Goal: Book appointment/travel/reservation

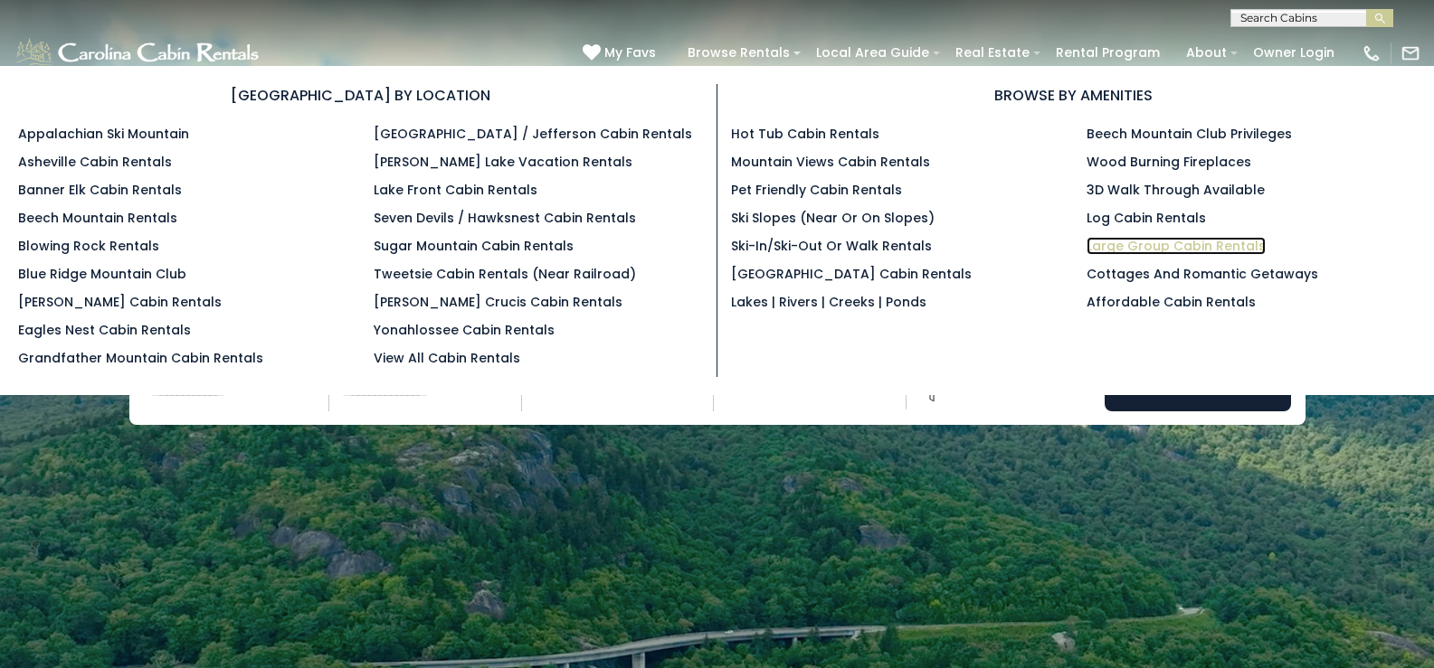
click at [1126, 251] on link "Large Group Cabin Rentals" at bounding box center [1175, 246] width 179 height 18
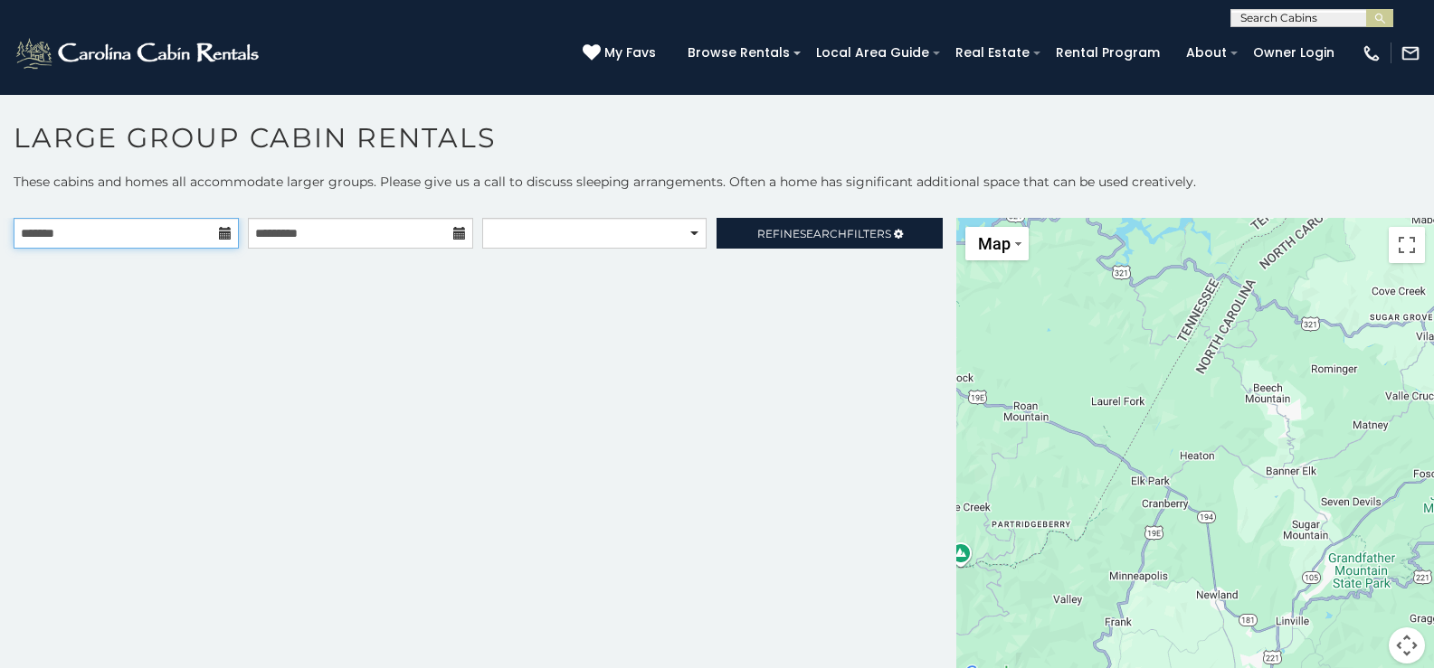
click at [144, 235] on input "text" at bounding box center [126, 233] width 225 height 31
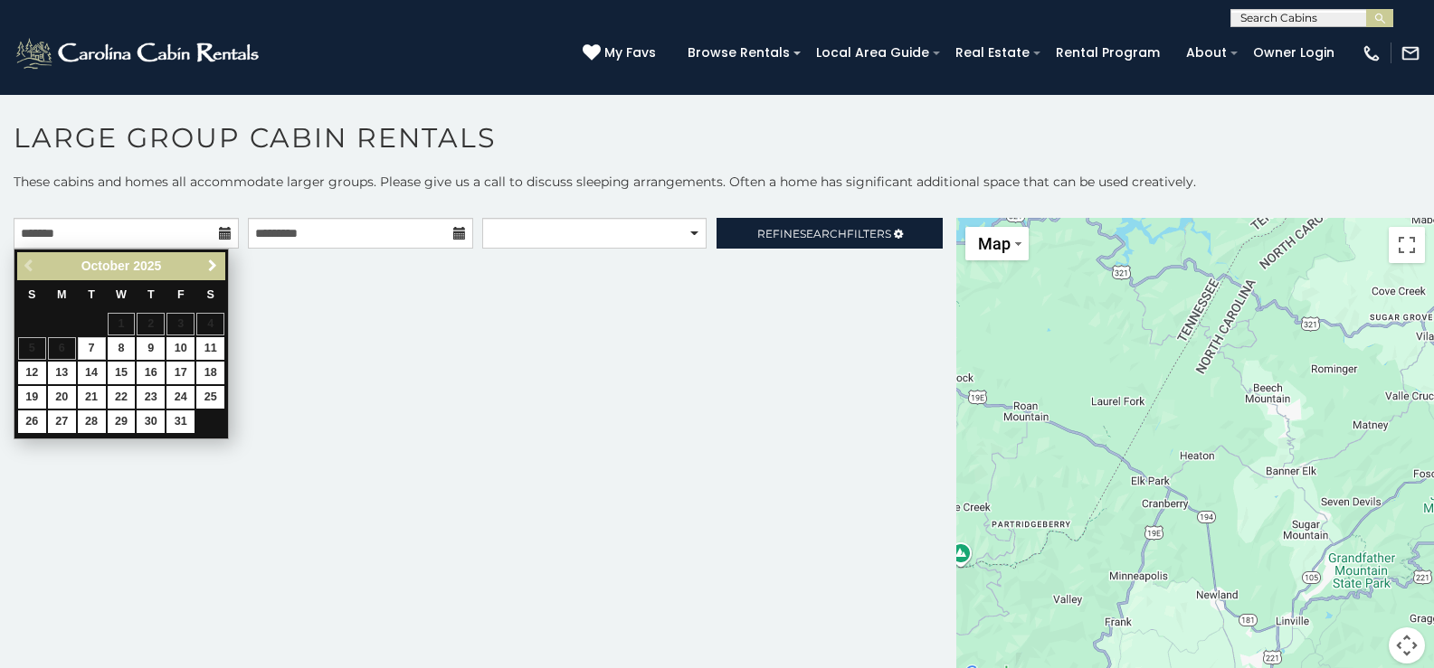
click at [206, 265] on span "Next" at bounding box center [212, 266] width 14 height 14
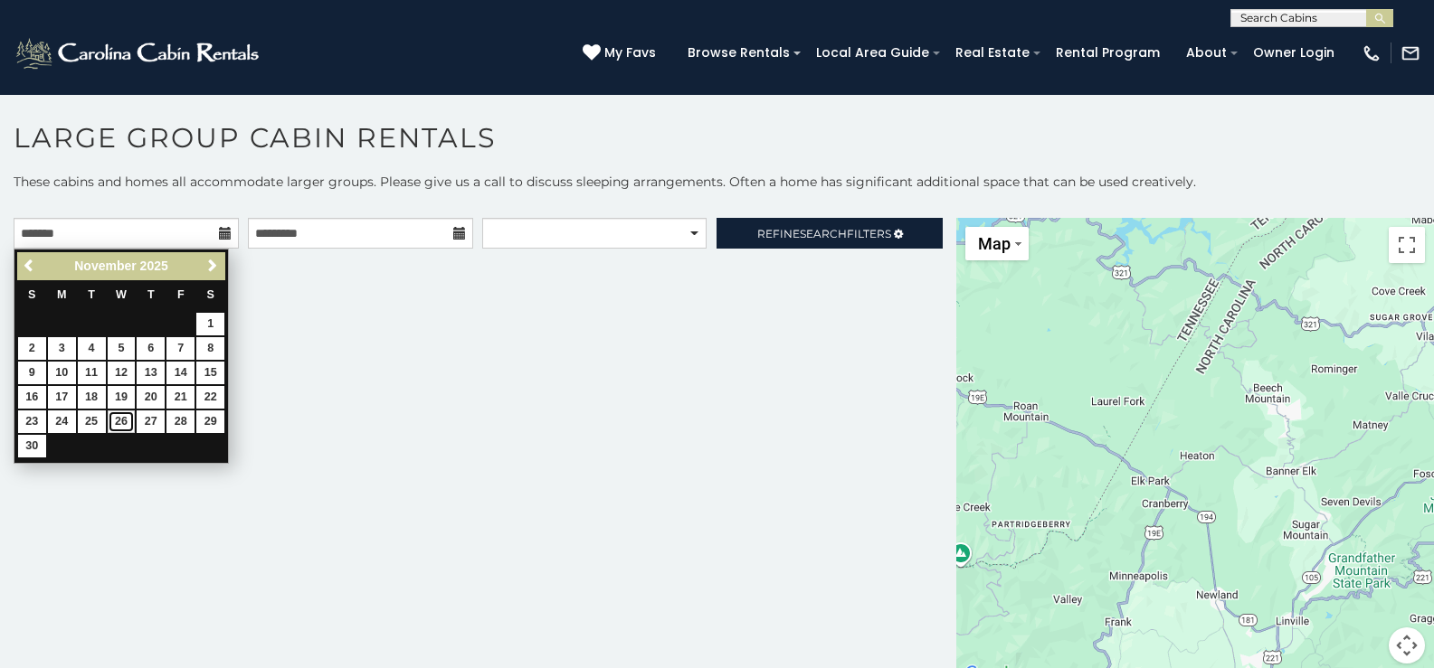
click at [123, 422] on link "26" at bounding box center [122, 422] width 28 height 23
type input "**********"
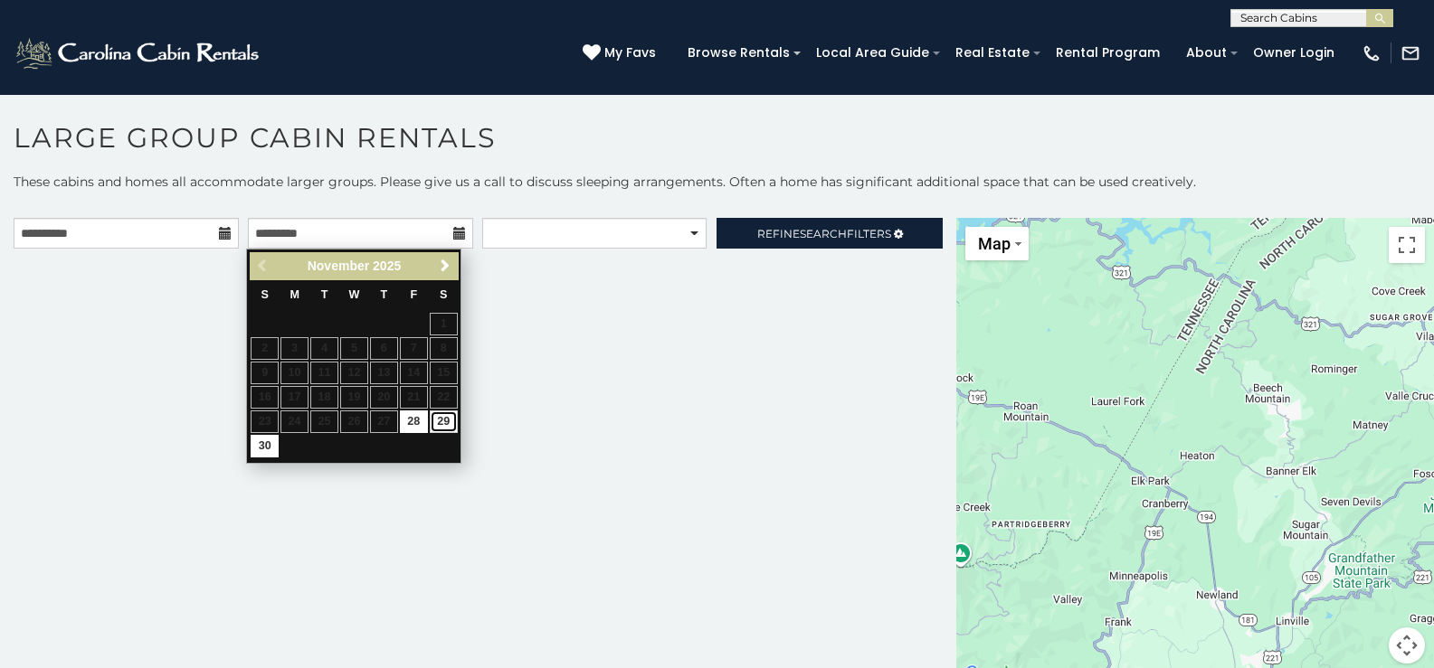
click at [444, 417] on link "29" at bounding box center [444, 422] width 28 height 23
type input "**********"
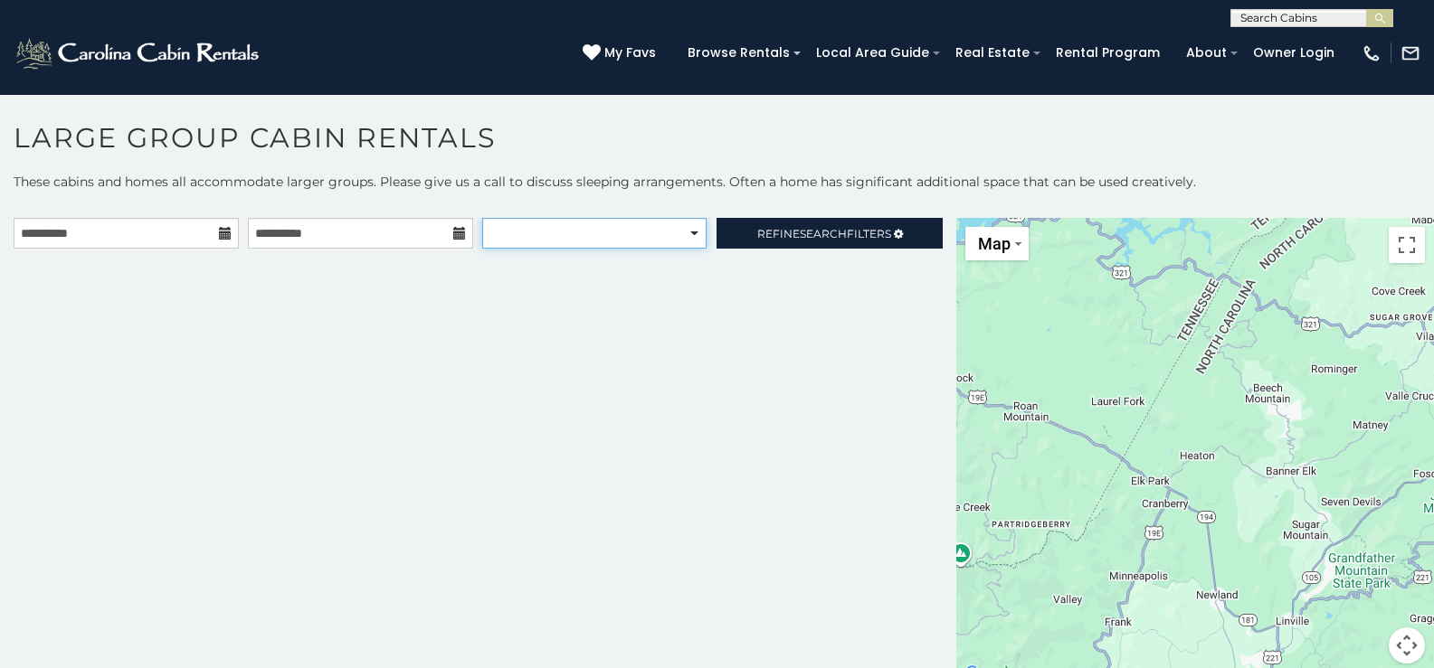
click at [598, 248] on select "**********" at bounding box center [593, 233] width 223 height 31
click at [482, 218] on select "**********" at bounding box center [593, 233] width 223 height 31
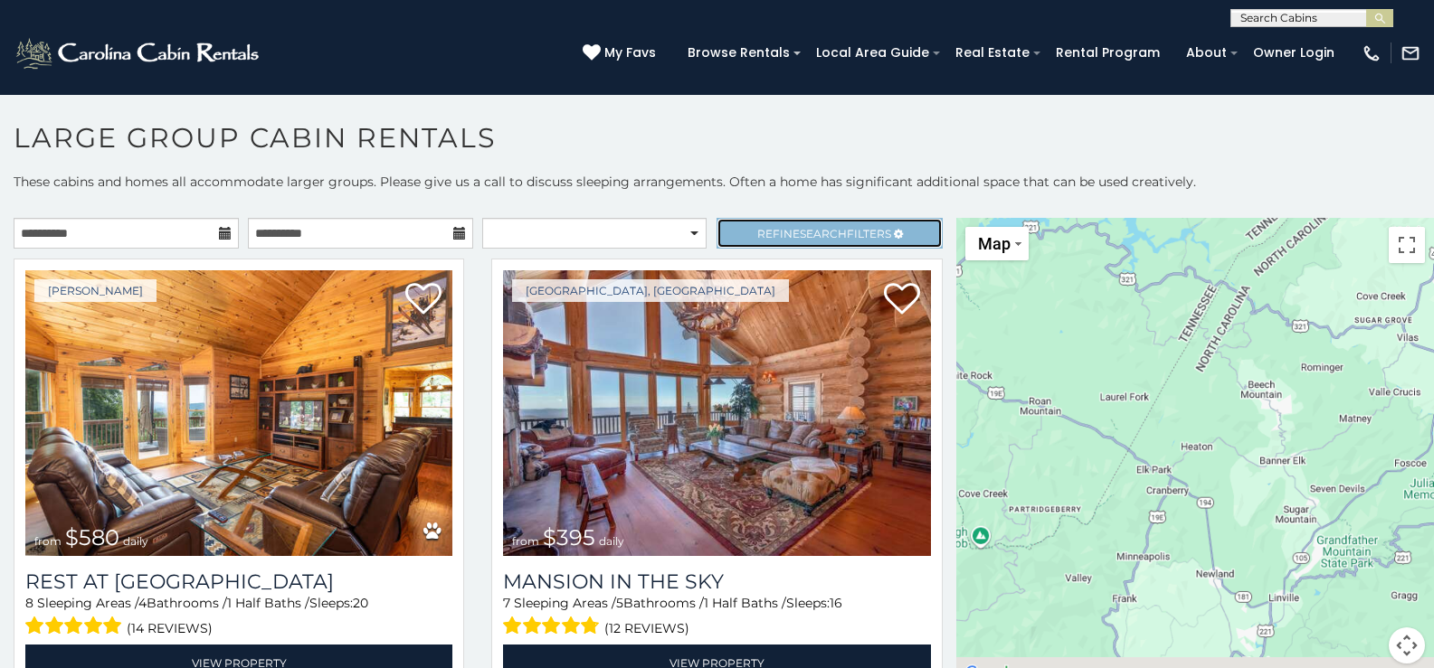
click at [848, 233] on span "Refine Search Filters" at bounding box center [824, 234] width 134 height 14
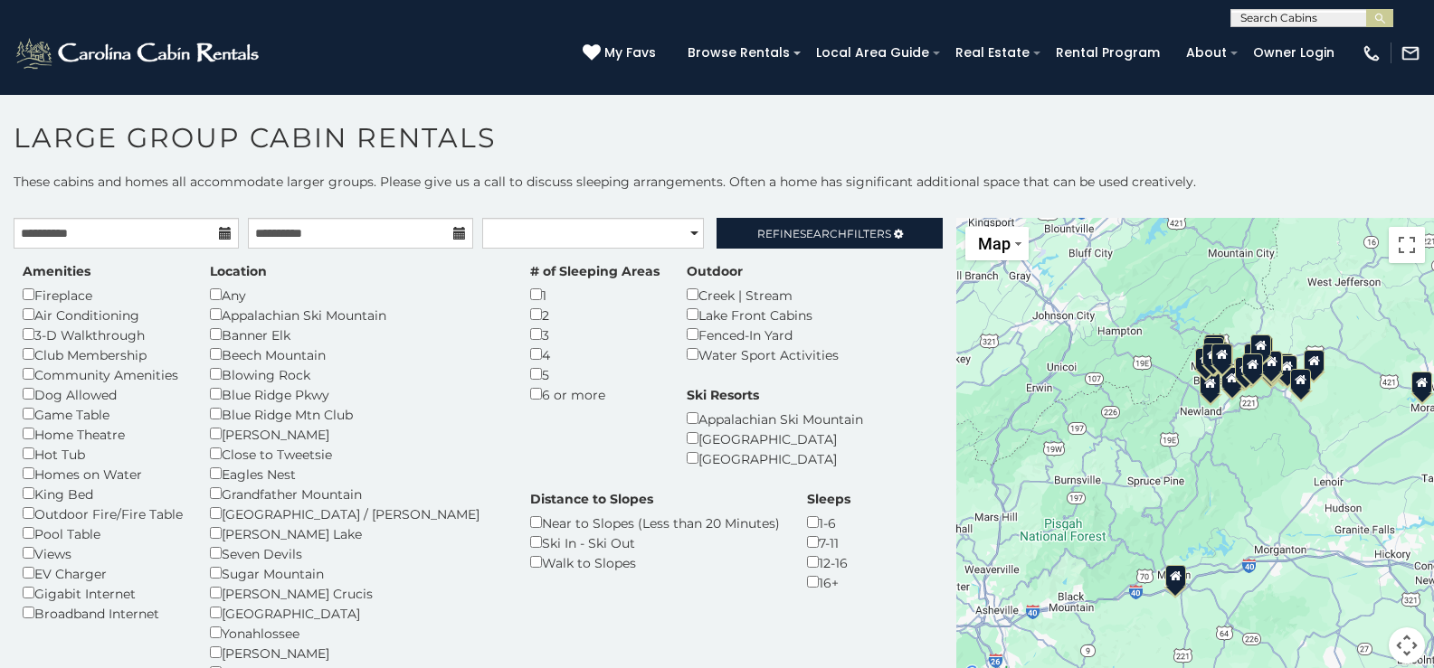
click at [1263, 154] on h1 "Large Group Cabin Rentals" at bounding box center [717, 147] width 1434 height 52
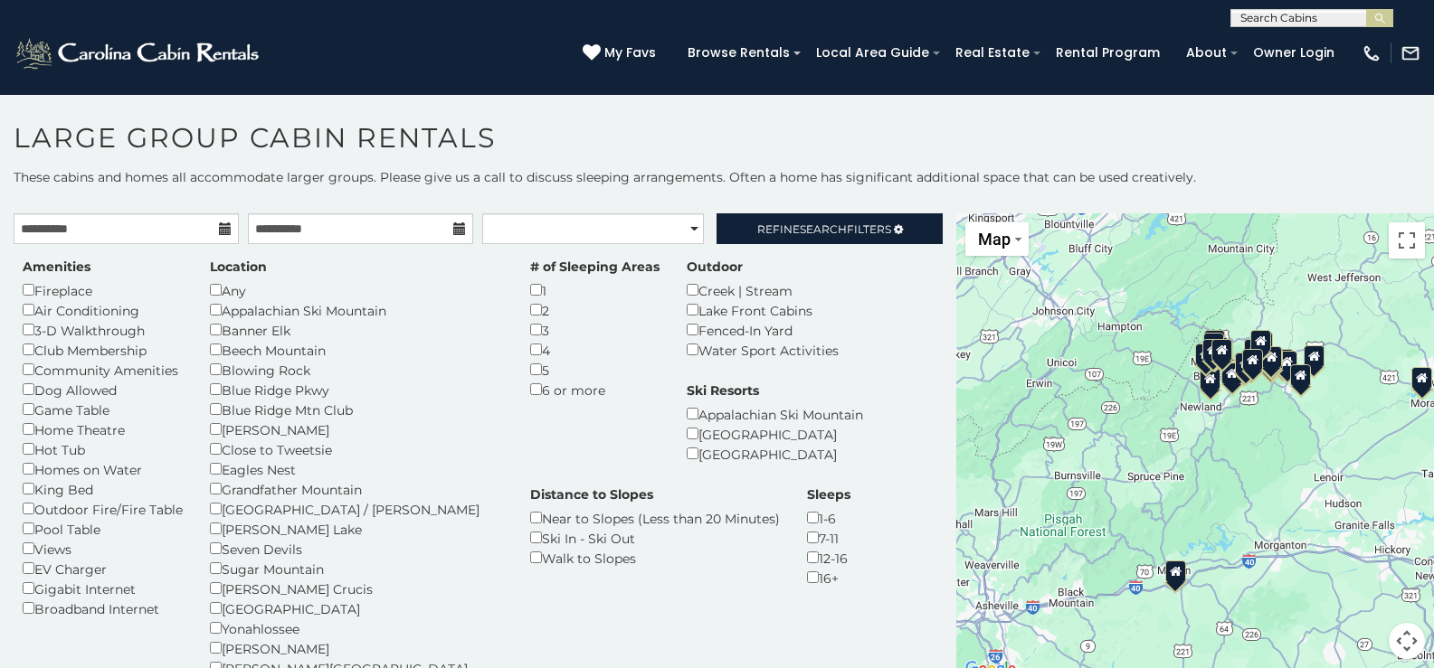
scroll to position [7, 0]
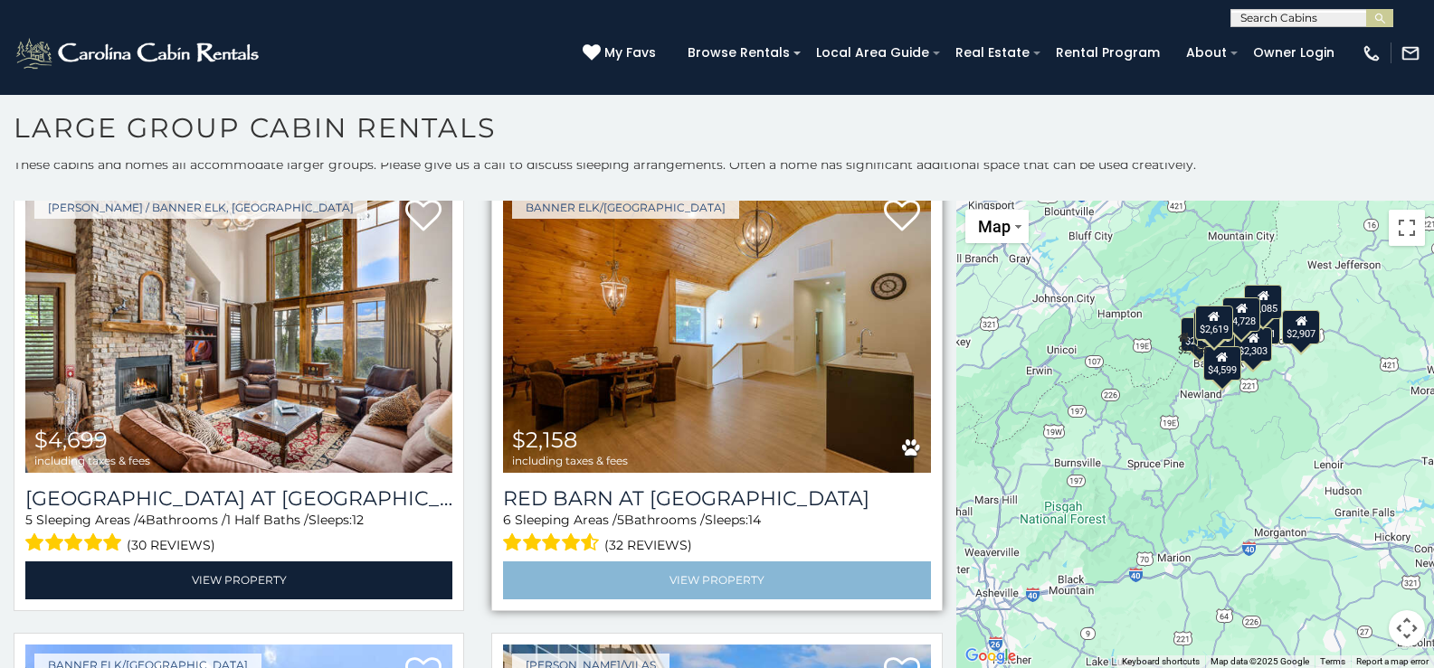
scroll to position [603, 0]
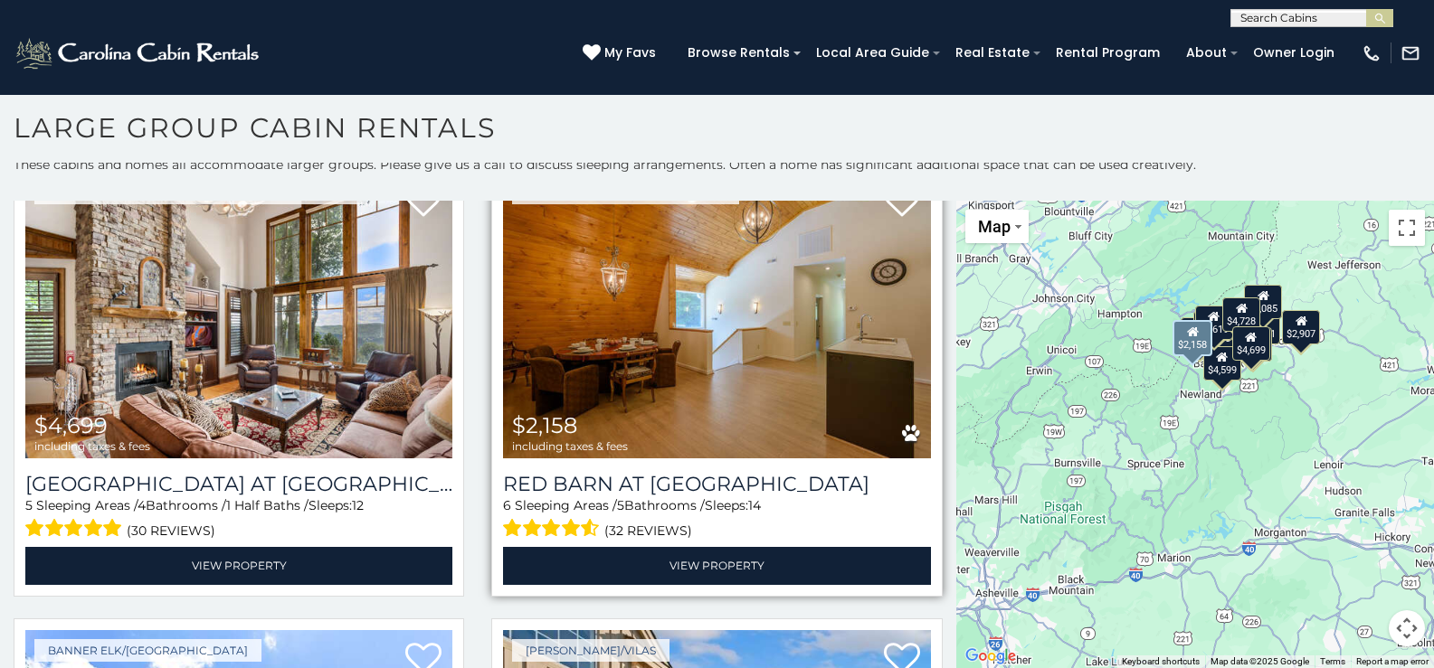
click at [699, 380] on img at bounding box center [716, 316] width 427 height 286
select select "**********"
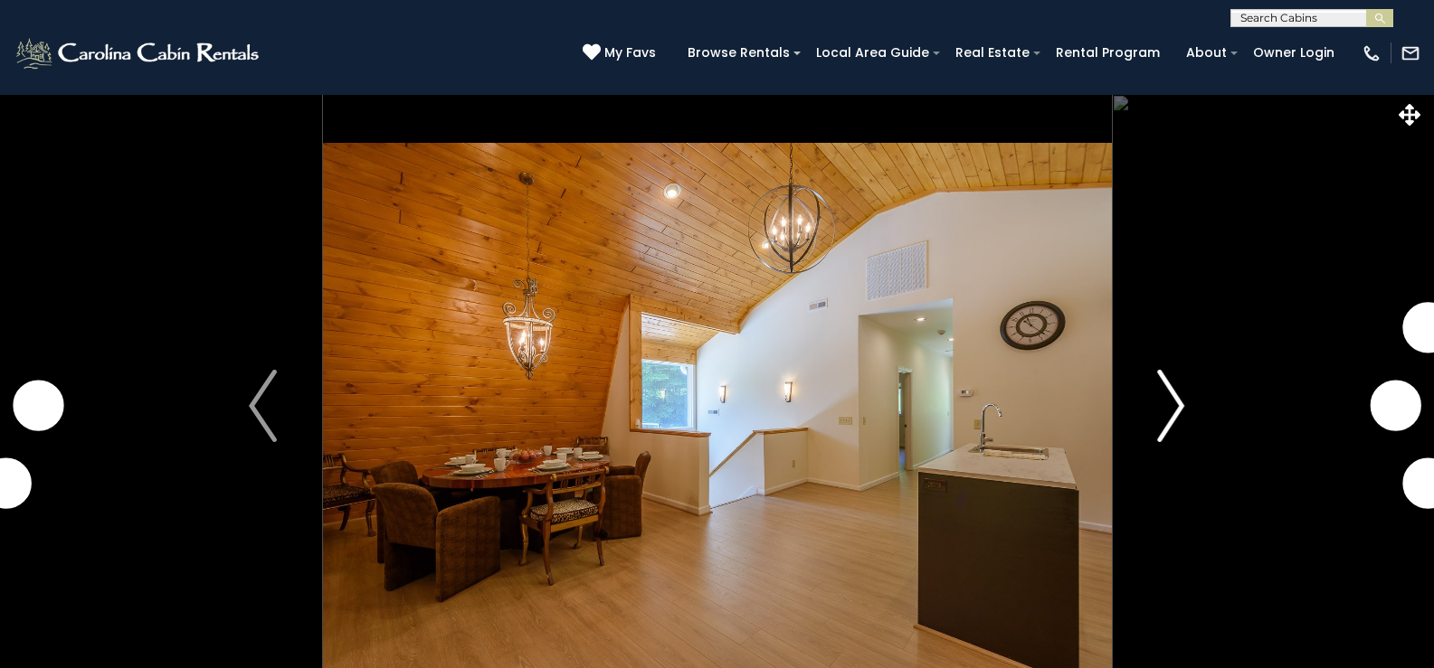
click at [1163, 405] on img "Next" at bounding box center [1170, 406] width 27 height 72
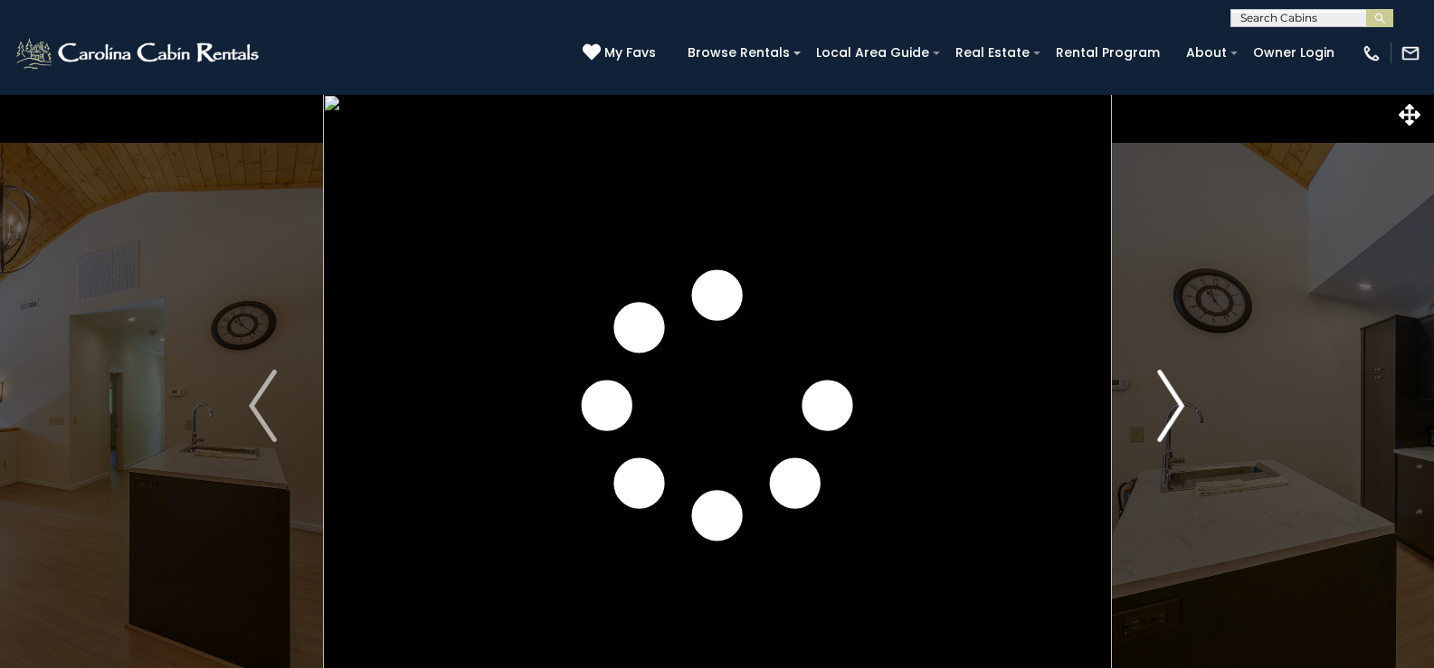
click at [1167, 385] on img "Next" at bounding box center [1170, 406] width 27 height 72
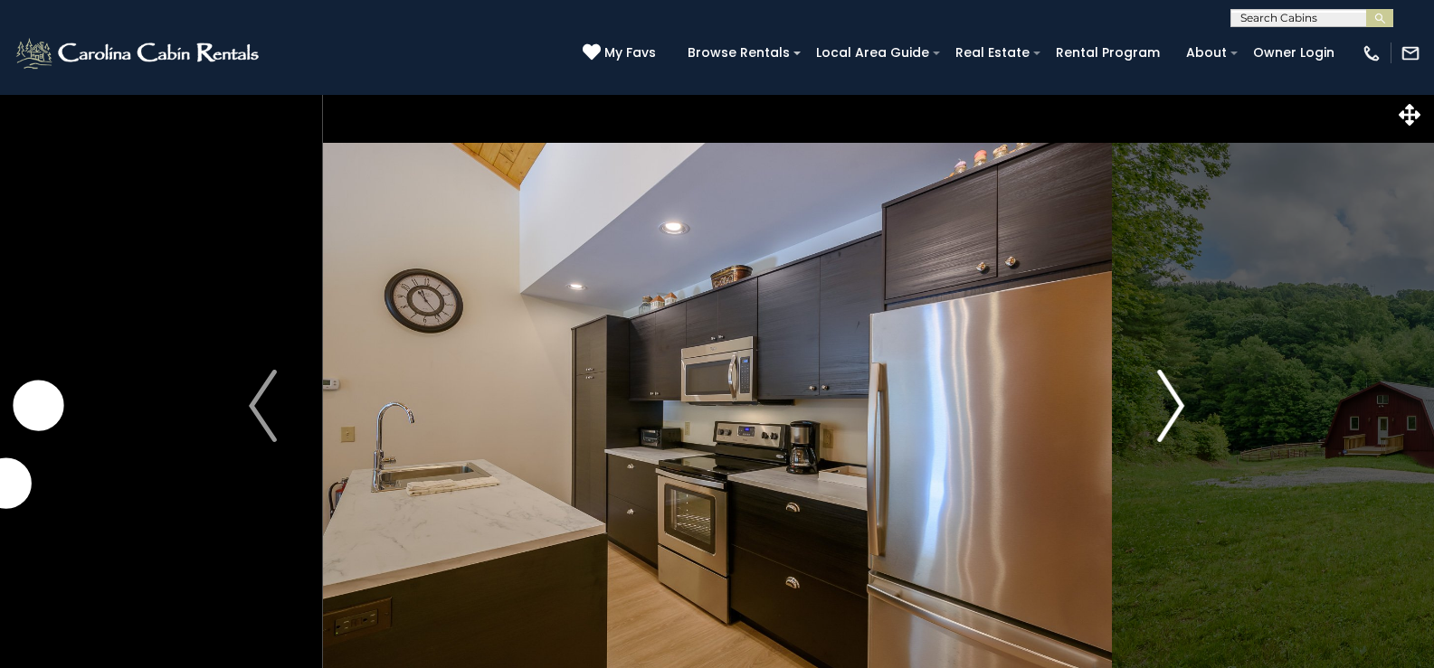
click at [1167, 385] on img "Next" at bounding box center [1170, 406] width 27 height 72
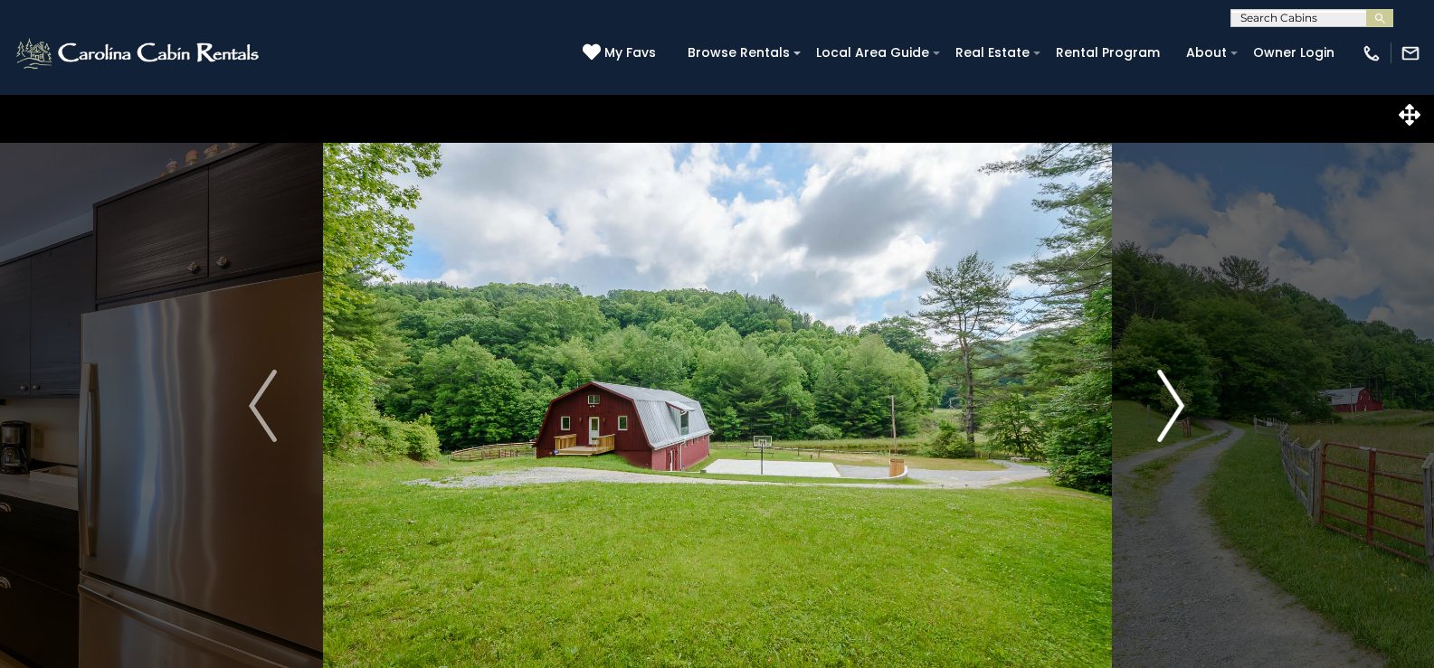
click at [1169, 393] on img "Next" at bounding box center [1170, 406] width 27 height 72
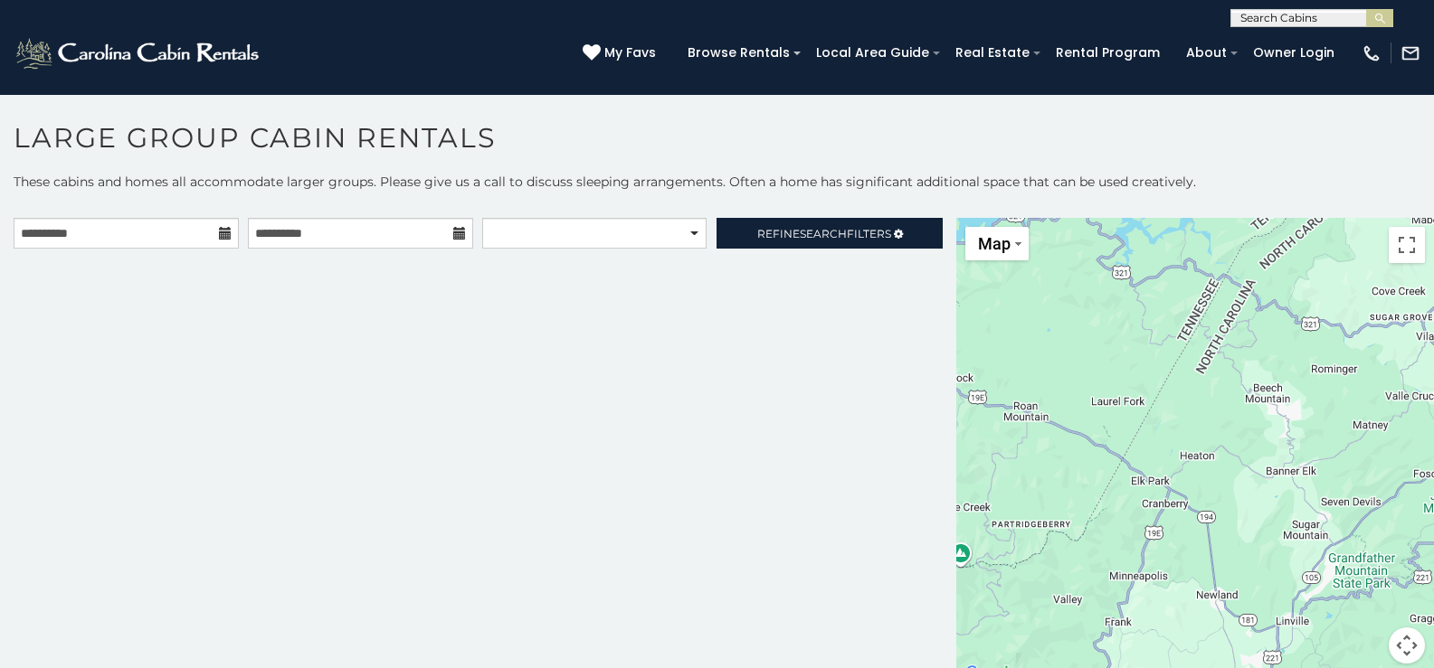
scroll to position [10, 0]
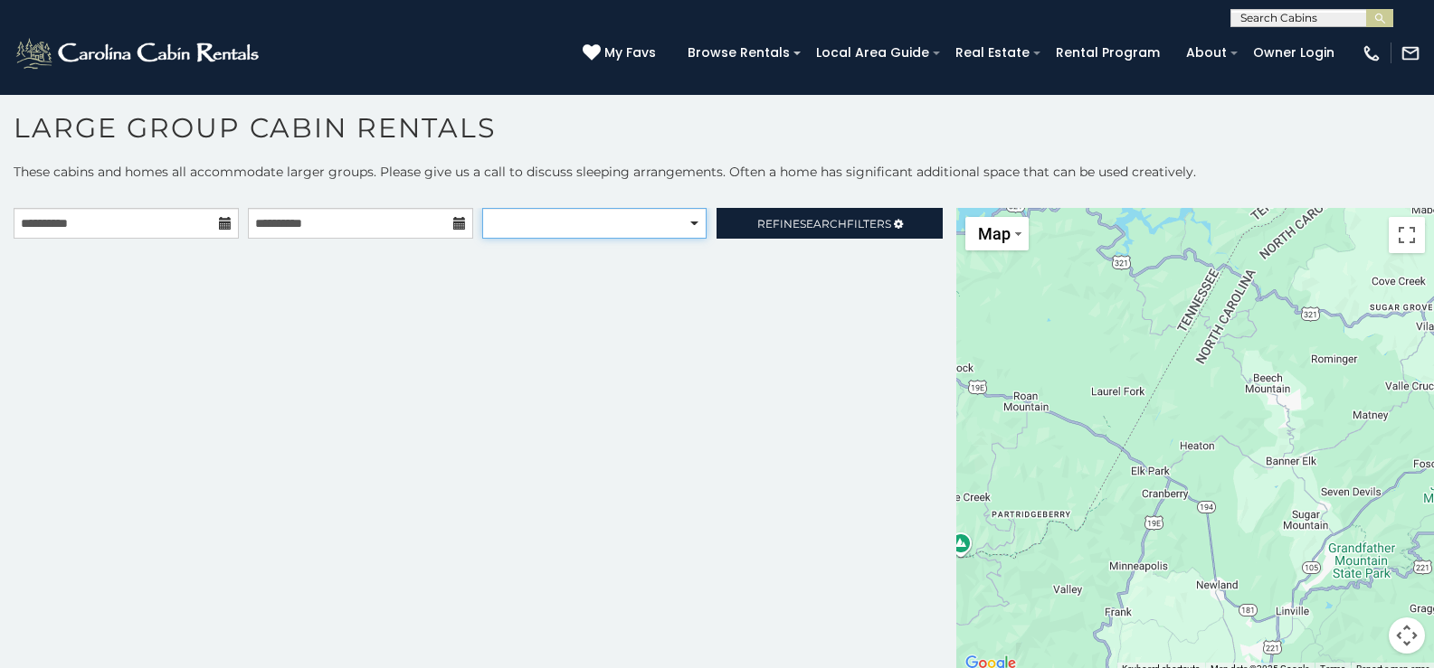
click at [655, 233] on select "**********" at bounding box center [593, 223] width 223 height 31
click at [482, 208] on select "**********" at bounding box center [593, 223] width 223 height 31
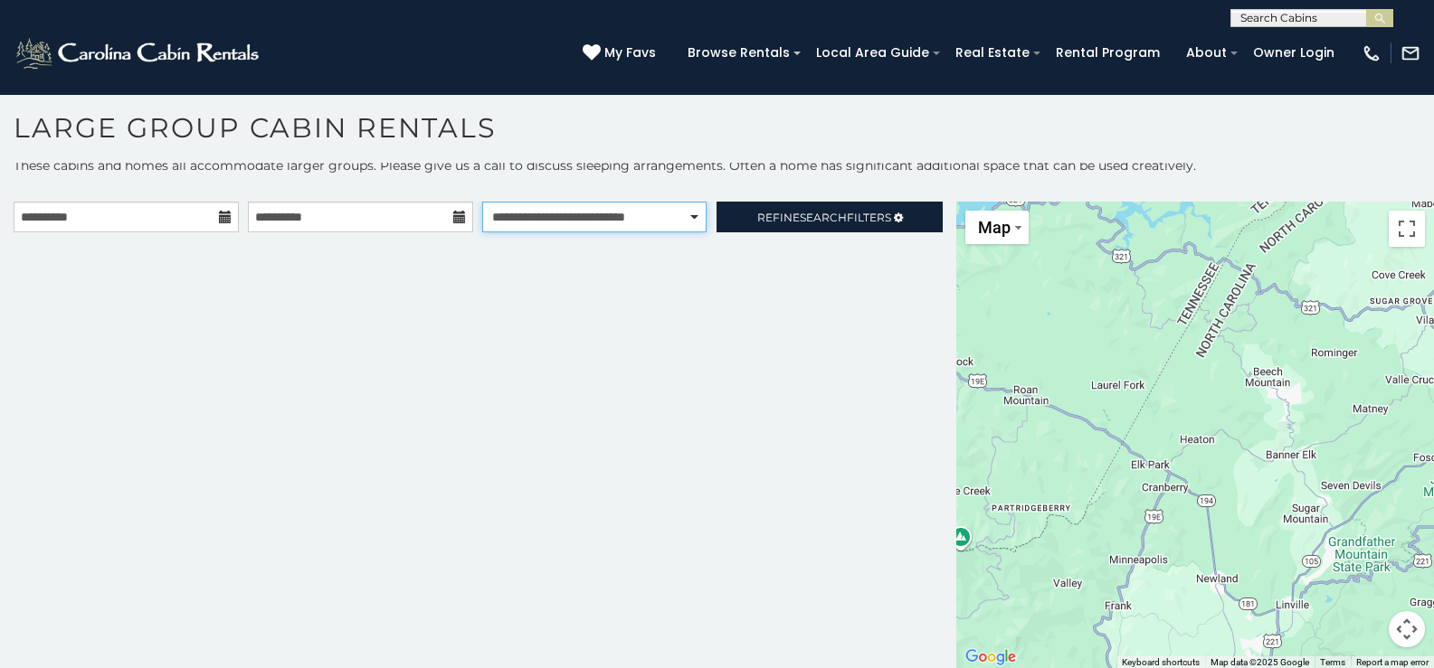
scroll to position [7, 0]
select select "**********"
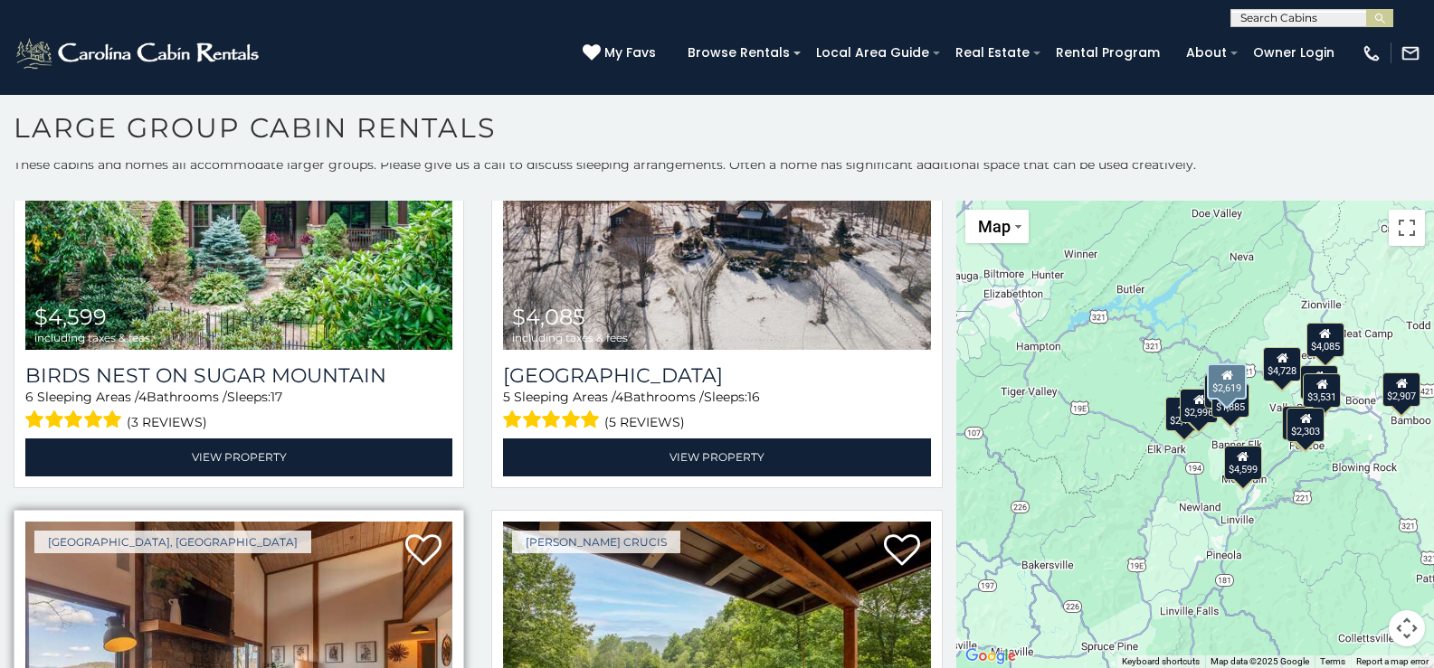
scroll to position [2438, 0]
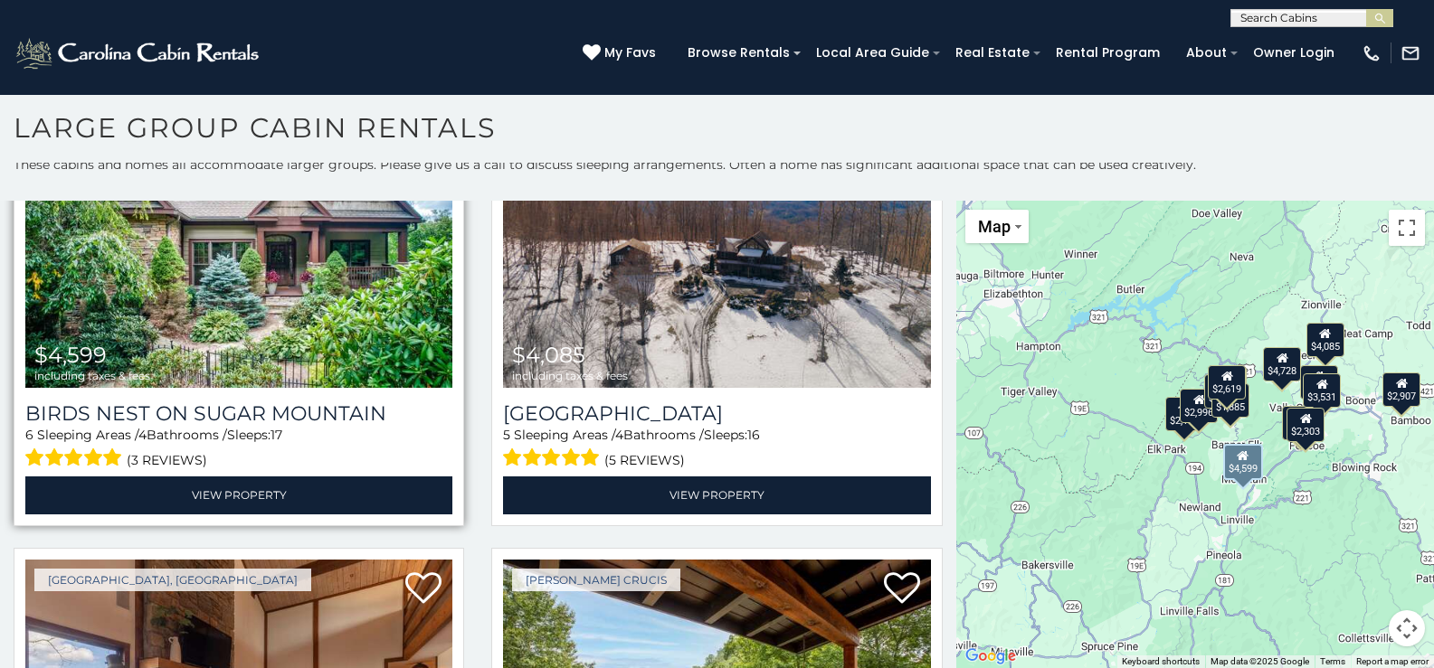
click at [312, 281] on img at bounding box center [238, 245] width 427 height 286
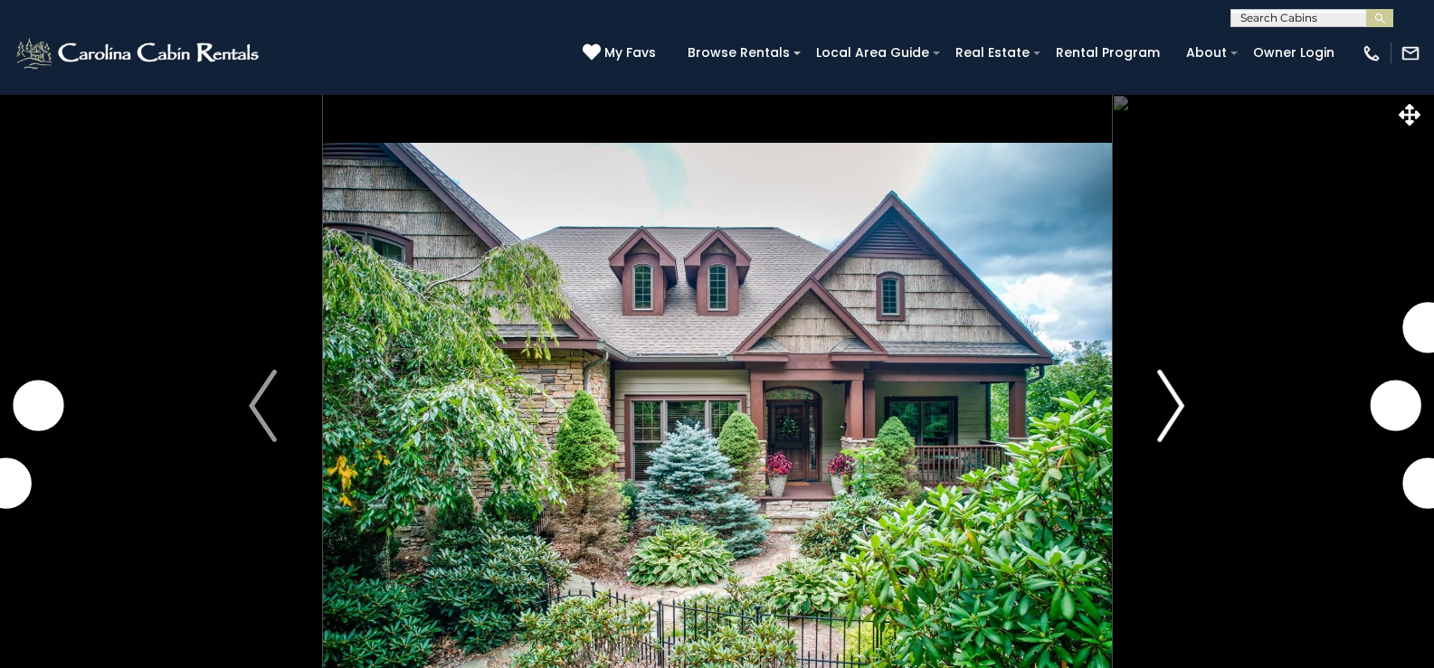
click at [1177, 398] on img "Next" at bounding box center [1170, 406] width 27 height 72
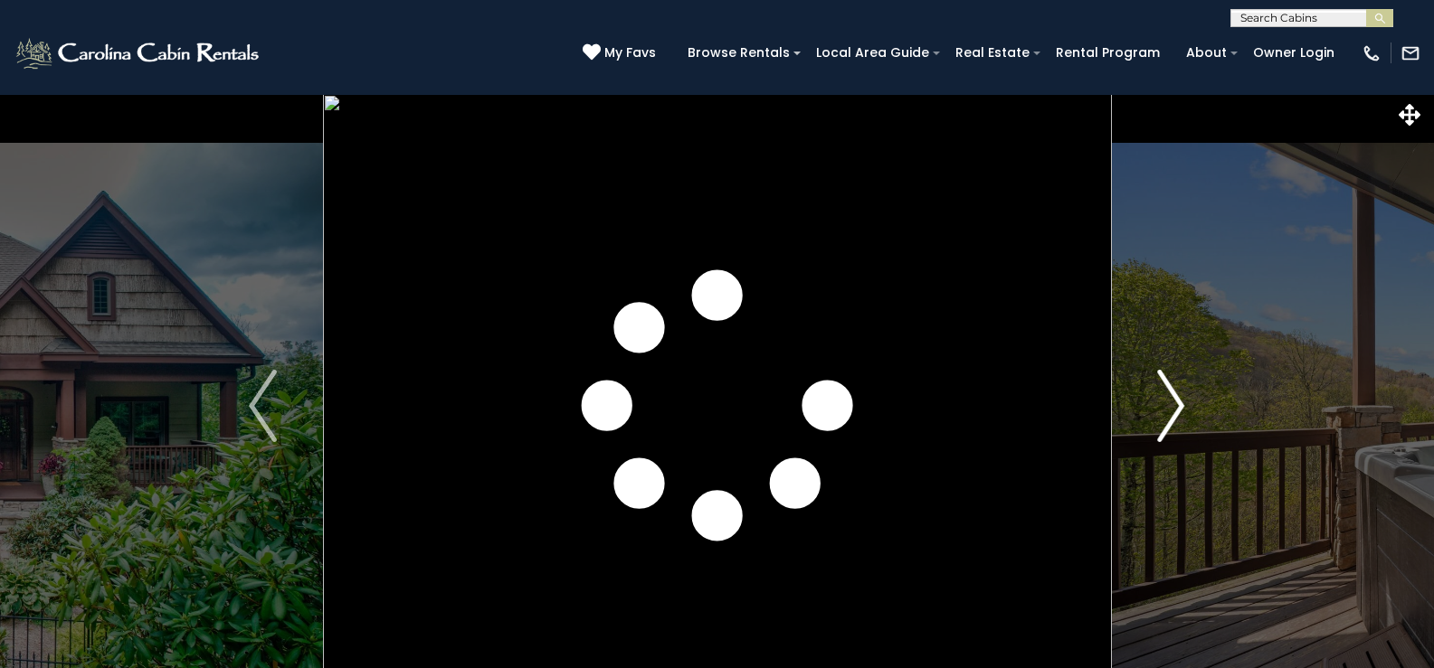
drag, startPoint x: 1168, startPoint y: 384, endPoint x: 1184, endPoint y: 386, distance: 16.4
click at [1169, 384] on img "Next" at bounding box center [1170, 406] width 27 height 72
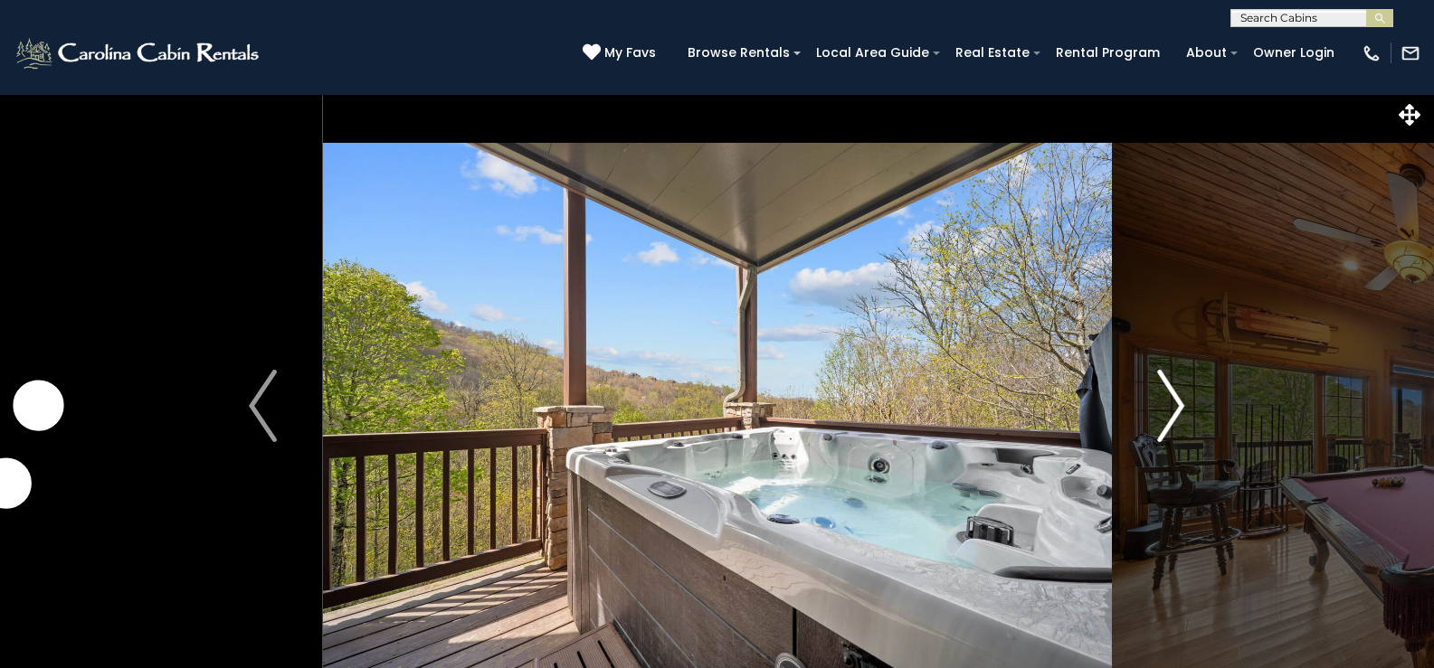
click at [1169, 399] on img "Next" at bounding box center [1170, 406] width 27 height 72
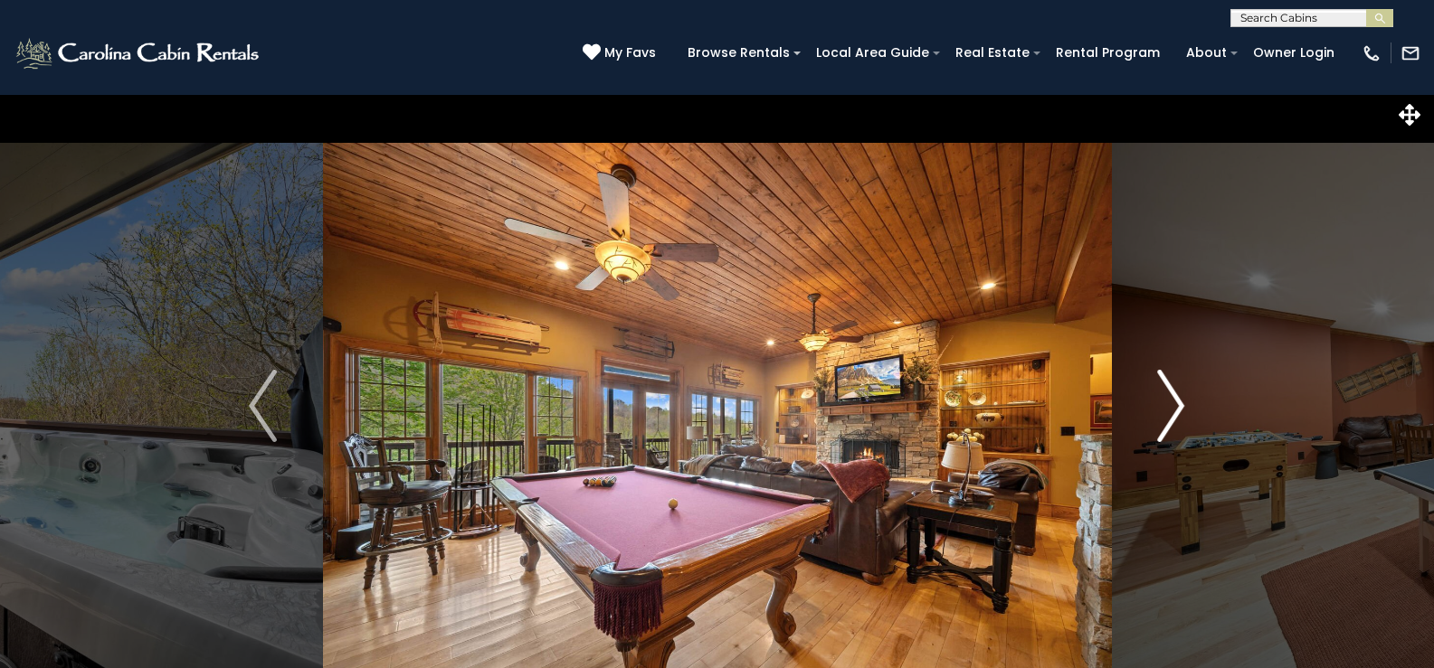
click at [1171, 400] on img "Next" at bounding box center [1170, 406] width 27 height 72
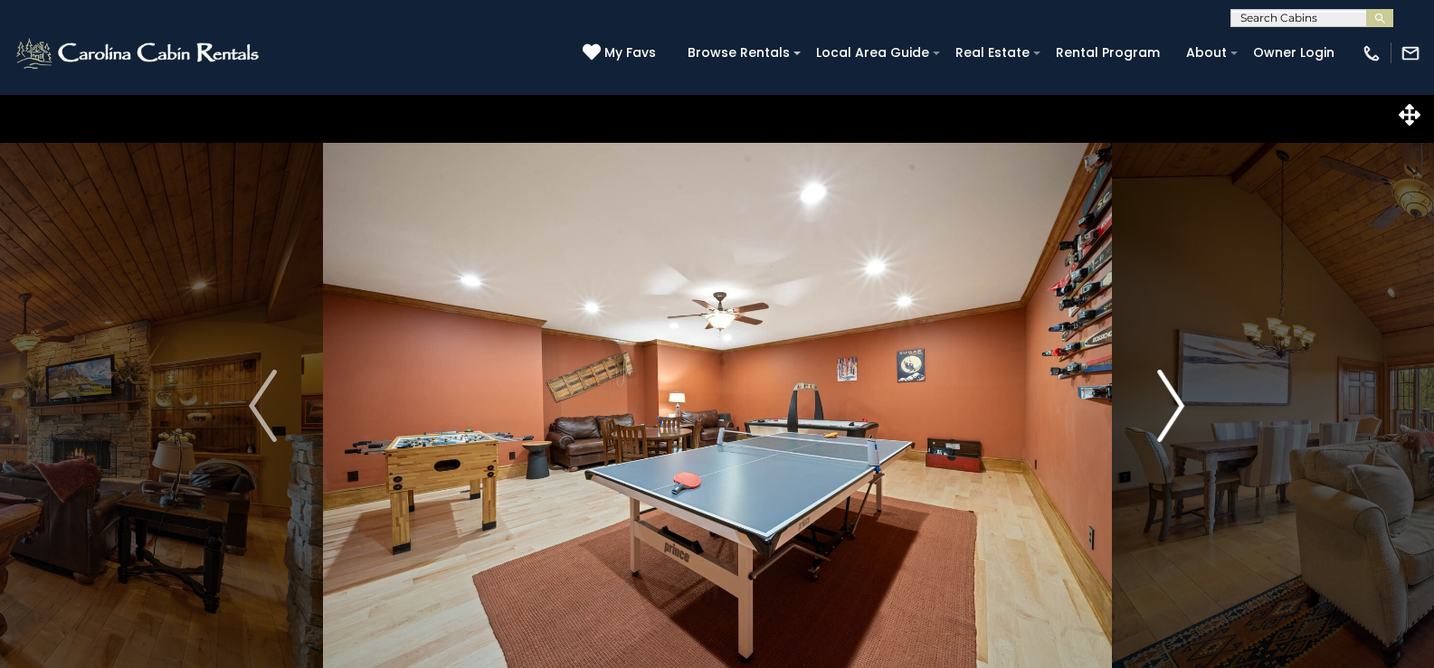
click at [1170, 400] on img "Next" at bounding box center [1170, 406] width 27 height 72
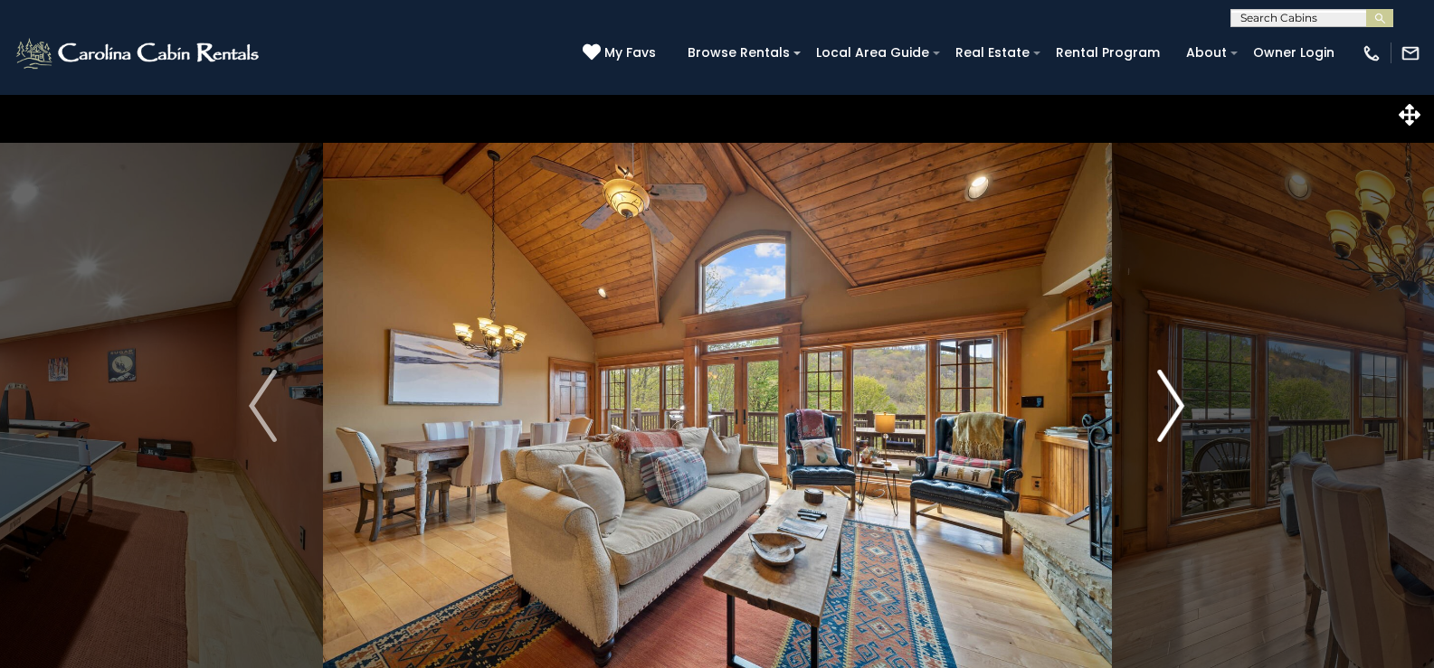
click at [1171, 399] on img "Next" at bounding box center [1170, 406] width 27 height 72
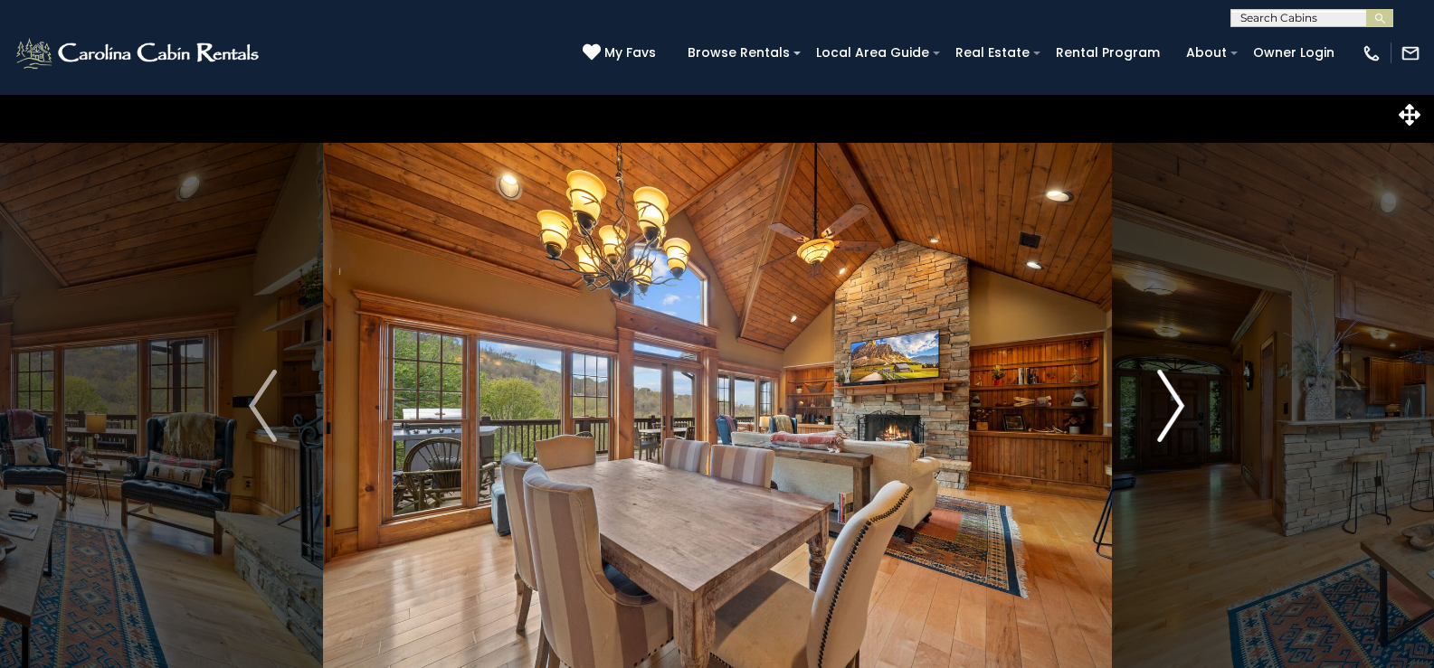
click at [1171, 399] on img "Next" at bounding box center [1170, 406] width 27 height 72
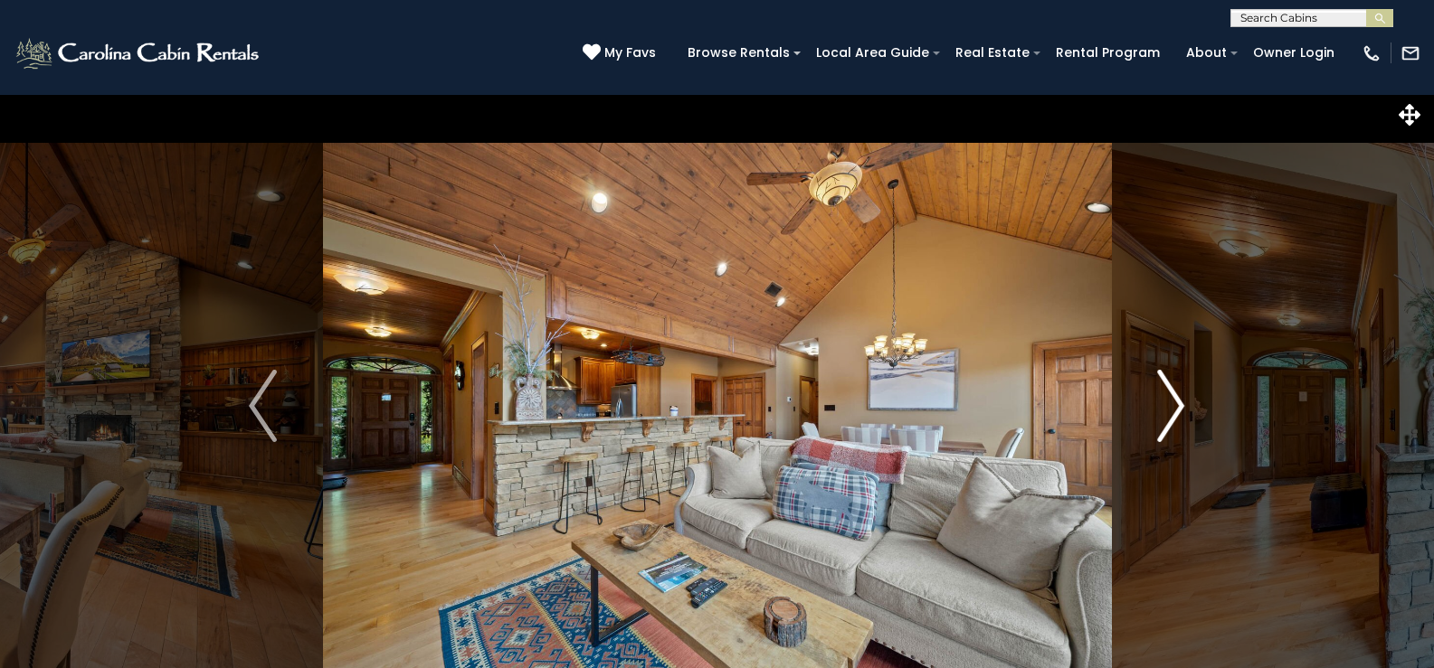
click at [1171, 399] on img "Next" at bounding box center [1170, 406] width 27 height 72
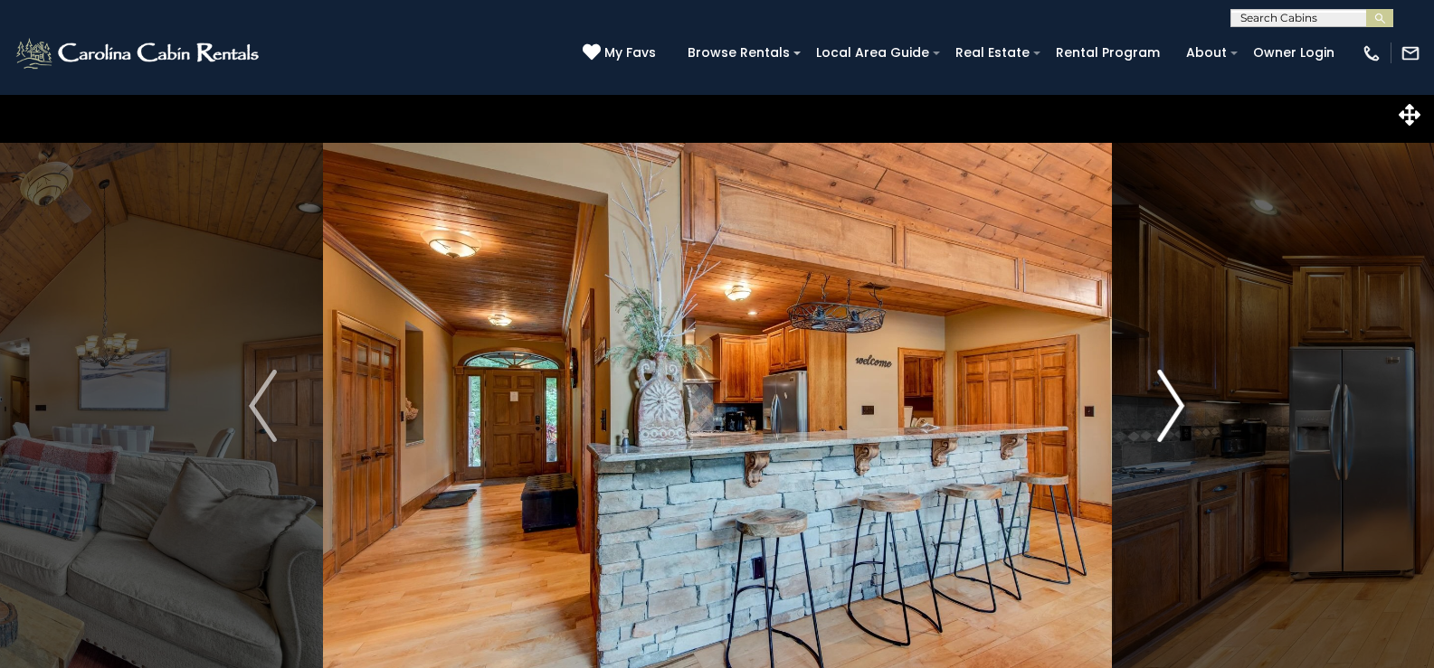
click at [1171, 399] on img "Next" at bounding box center [1170, 406] width 27 height 72
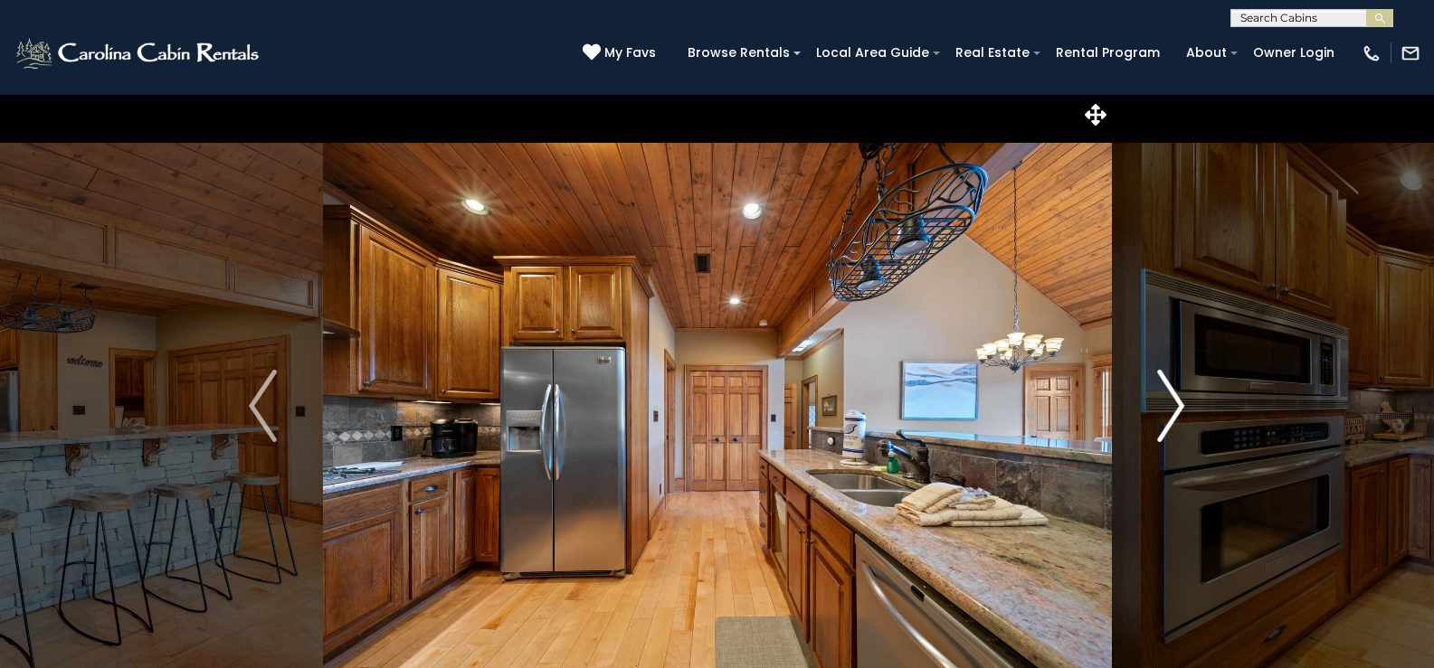
click at [1171, 399] on img "Next" at bounding box center [1170, 406] width 27 height 72
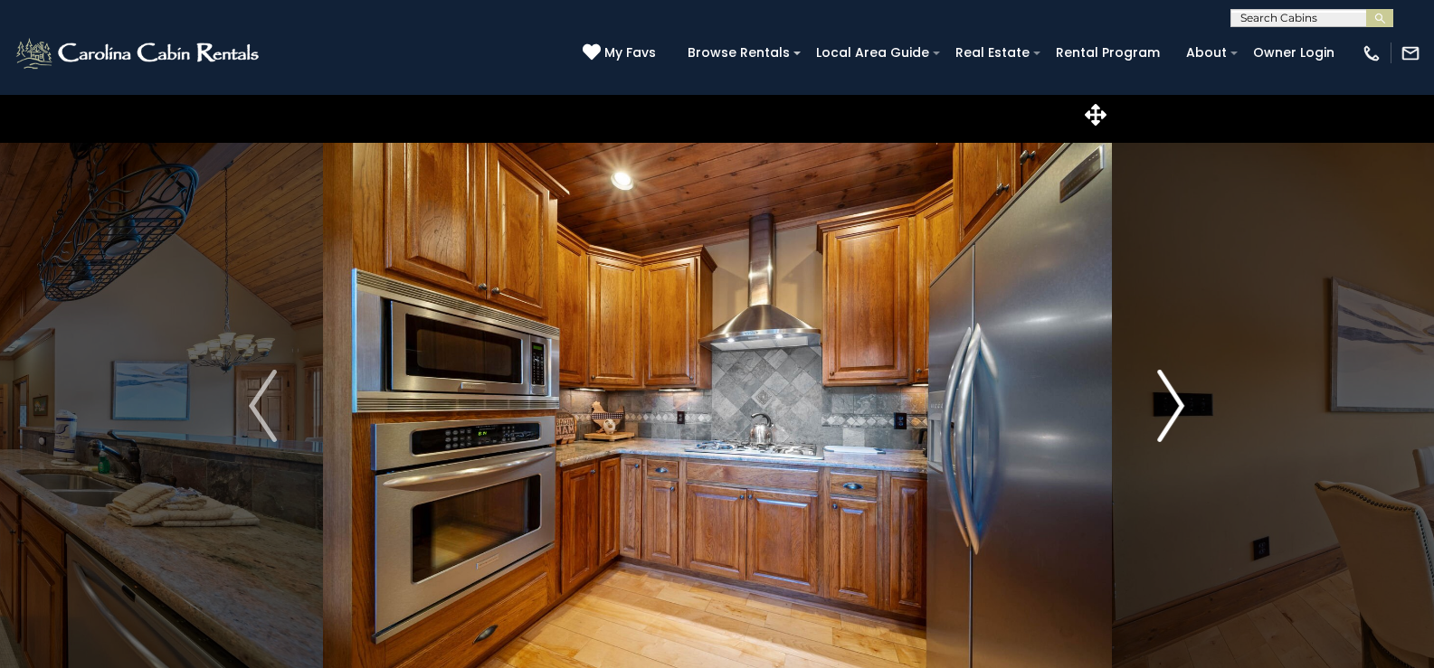
click at [1171, 399] on img "Next" at bounding box center [1170, 406] width 27 height 72
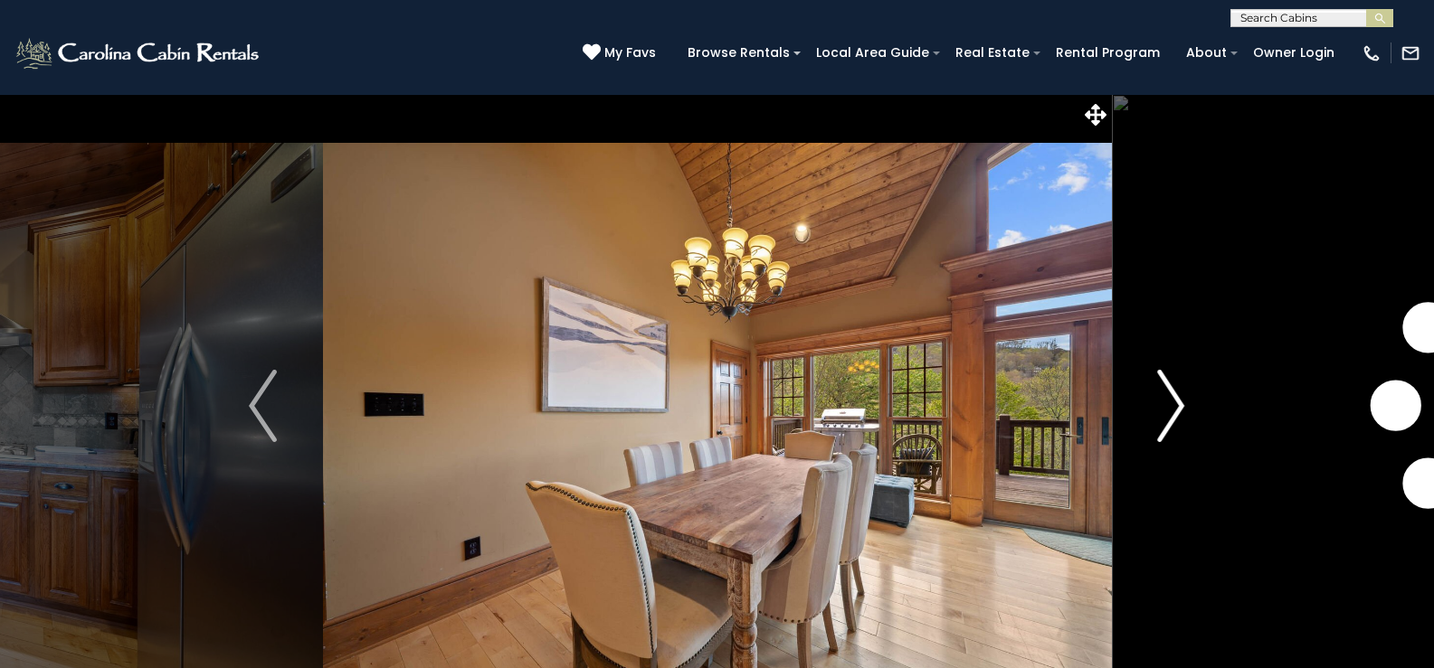
click at [1171, 399] on img "Next" at bounding box center [1170, 406] width 27 height 72
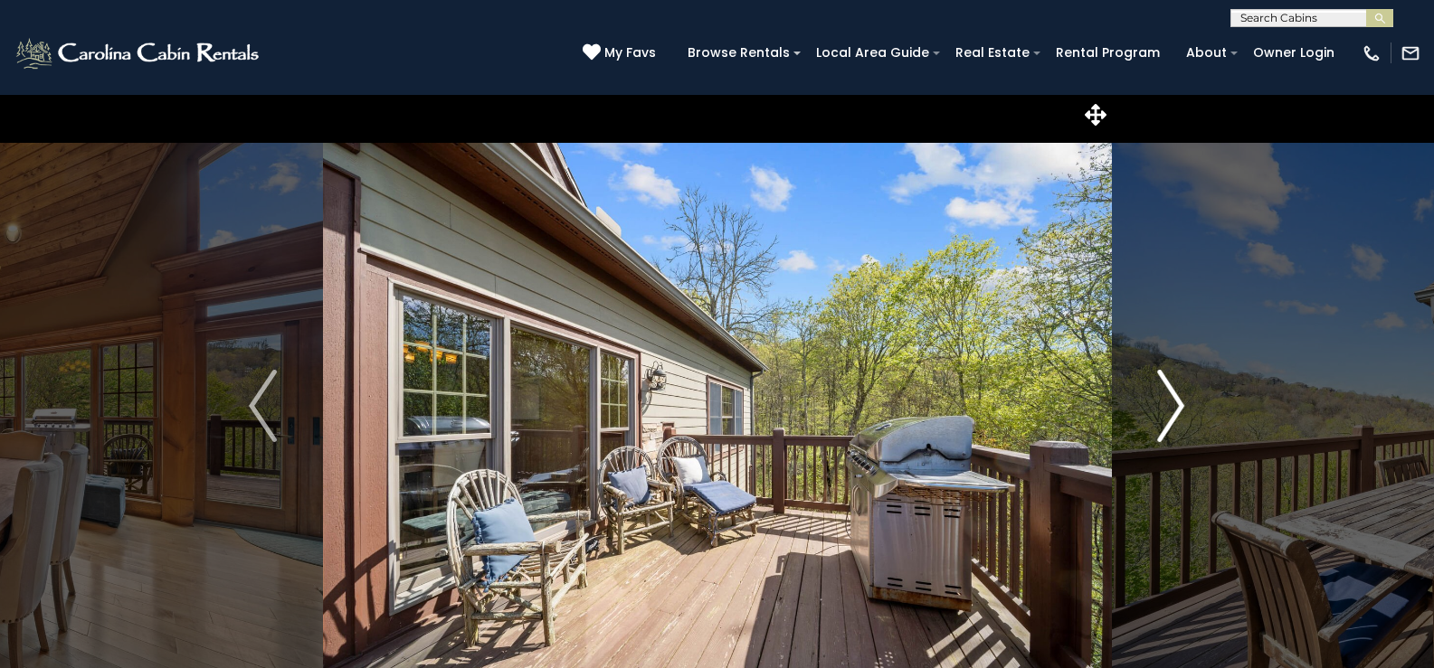
click at [1171, 399] on img "Next" at bounding box center [1170, 406] width 27 height 72
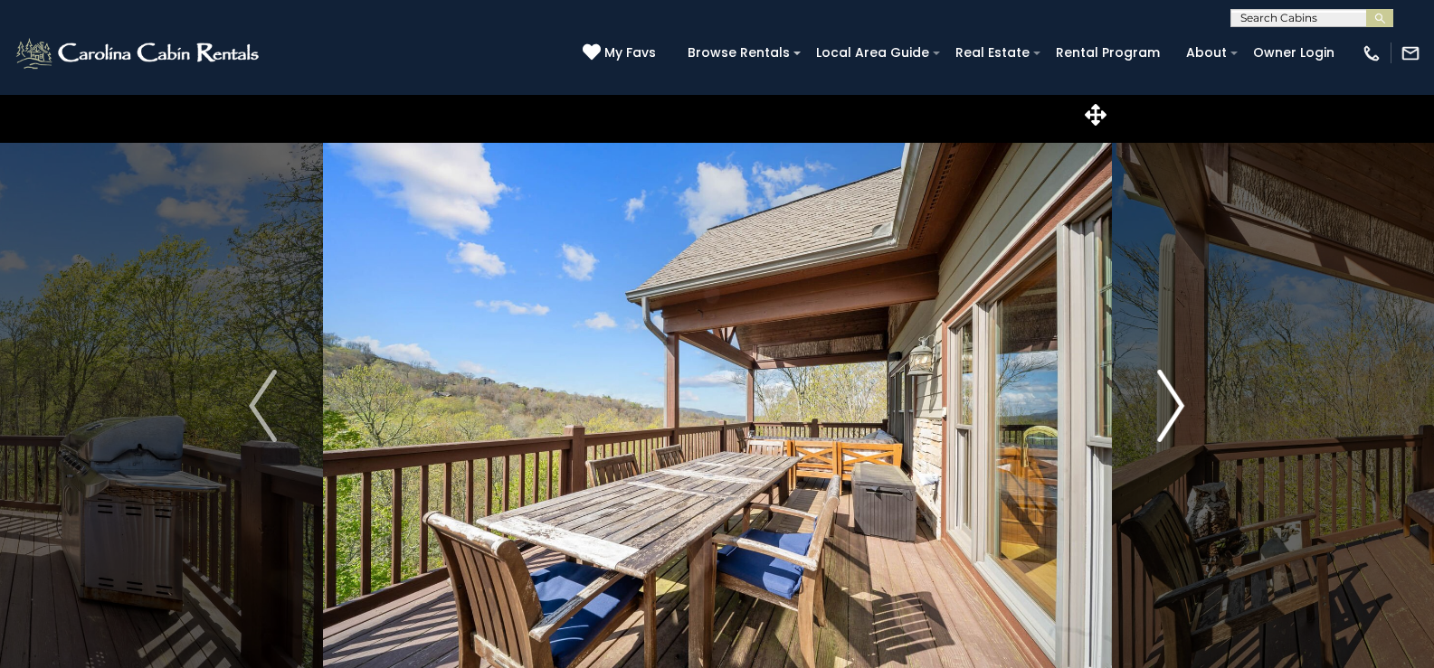
click at [1171, 399] on img "Next" at bounding box center [1170, 406] width 27 height 72
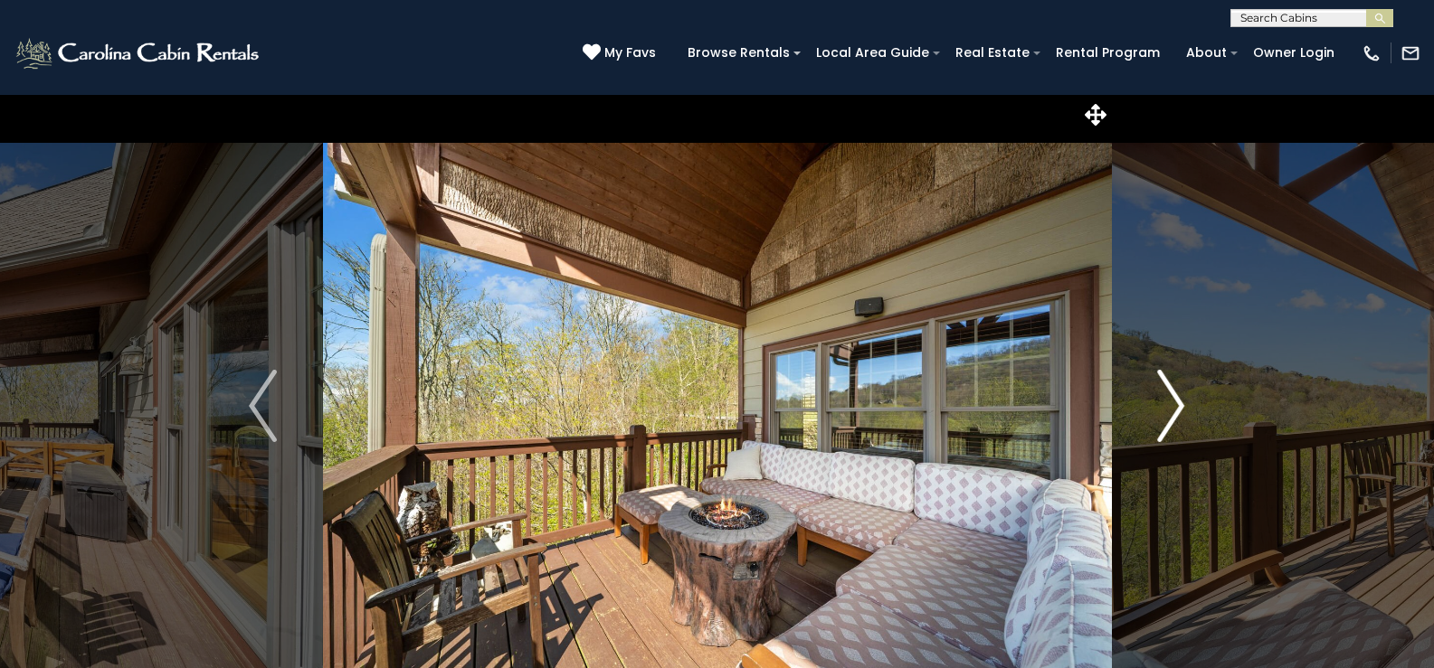
click at [1171, 399] on img "Next" at bounding box center [1170, 406] width 27 height 72
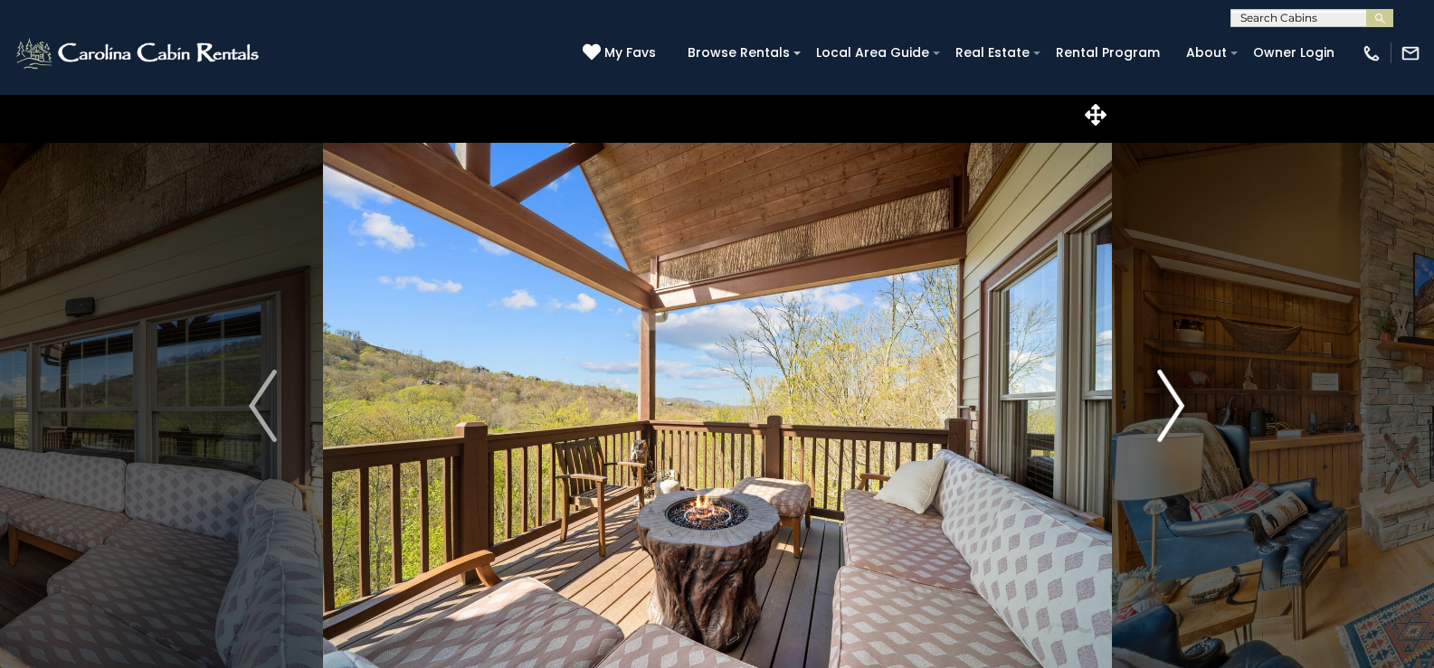
click at [1171, 399] on img "Next" at bounding box center [1170, 406] width 27 height 72
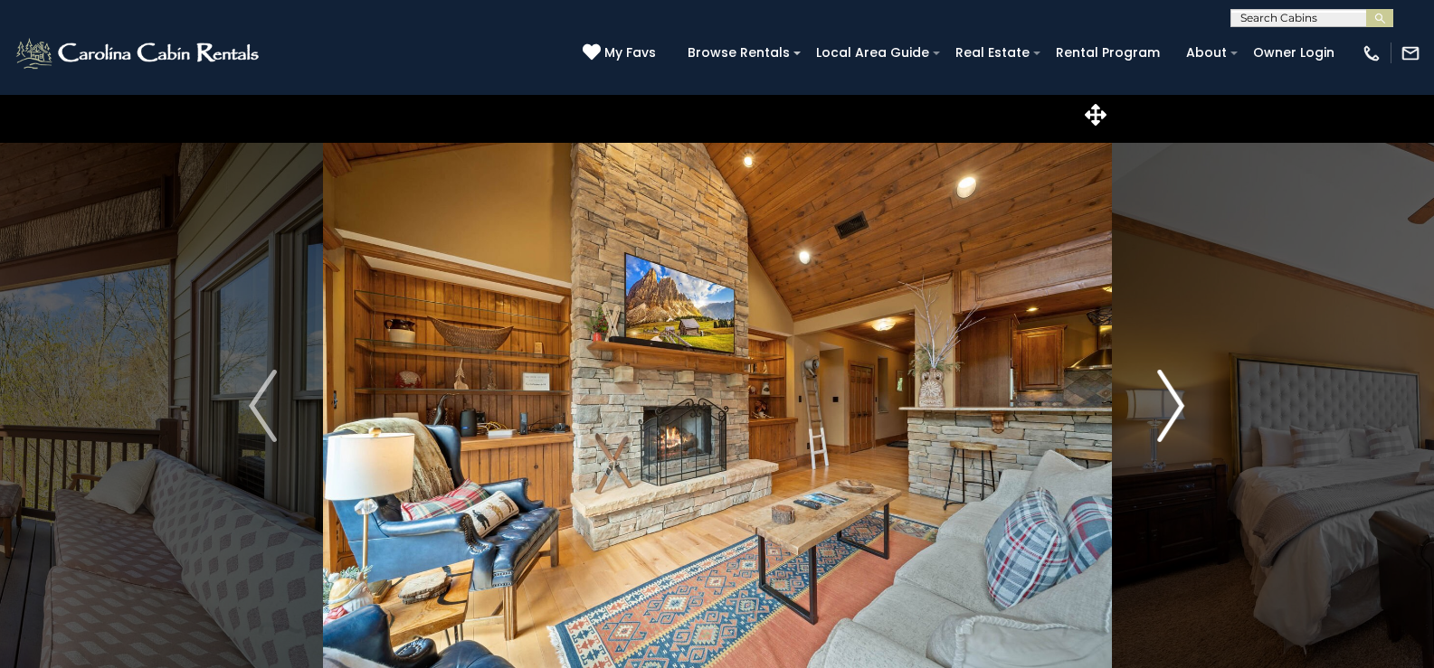
click at [1171, 399] on img "Next" at bounding box center [1170, 406] width 27 height 72
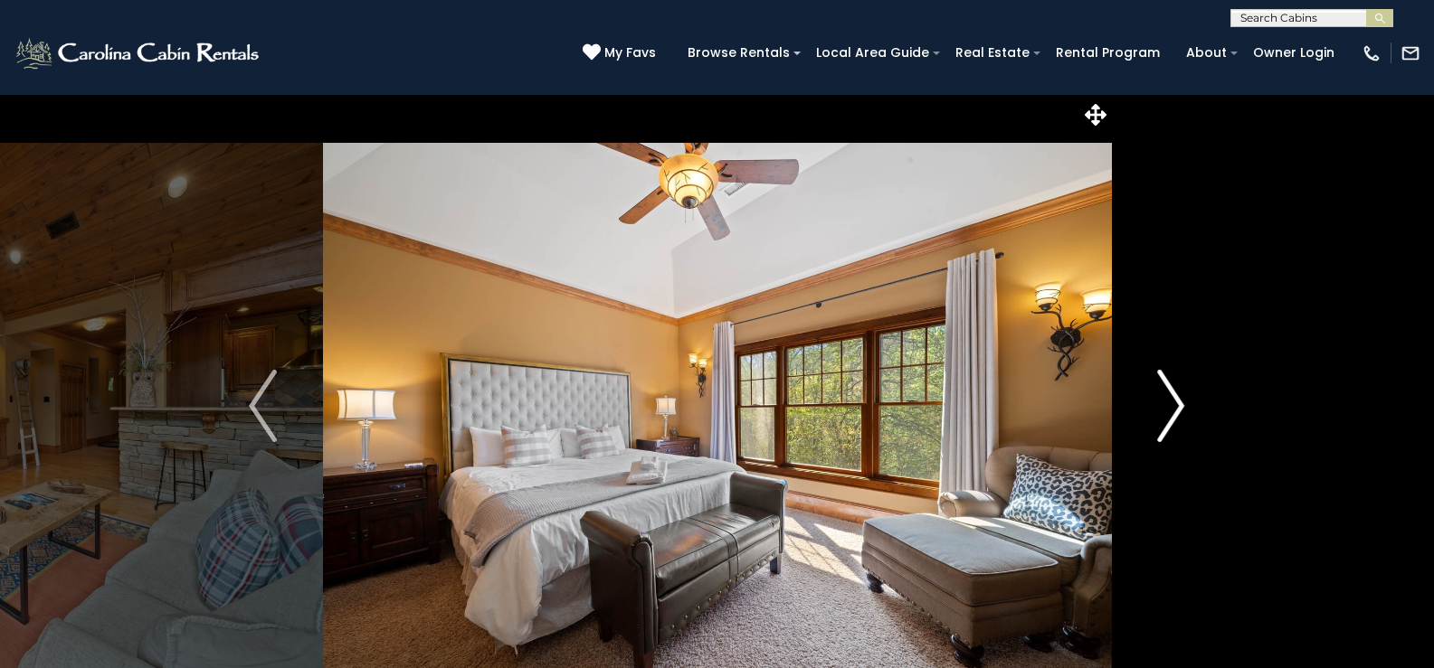
click at [1171, 399] on img "Next" at bounding box center [1170, 406] width 27 height 72
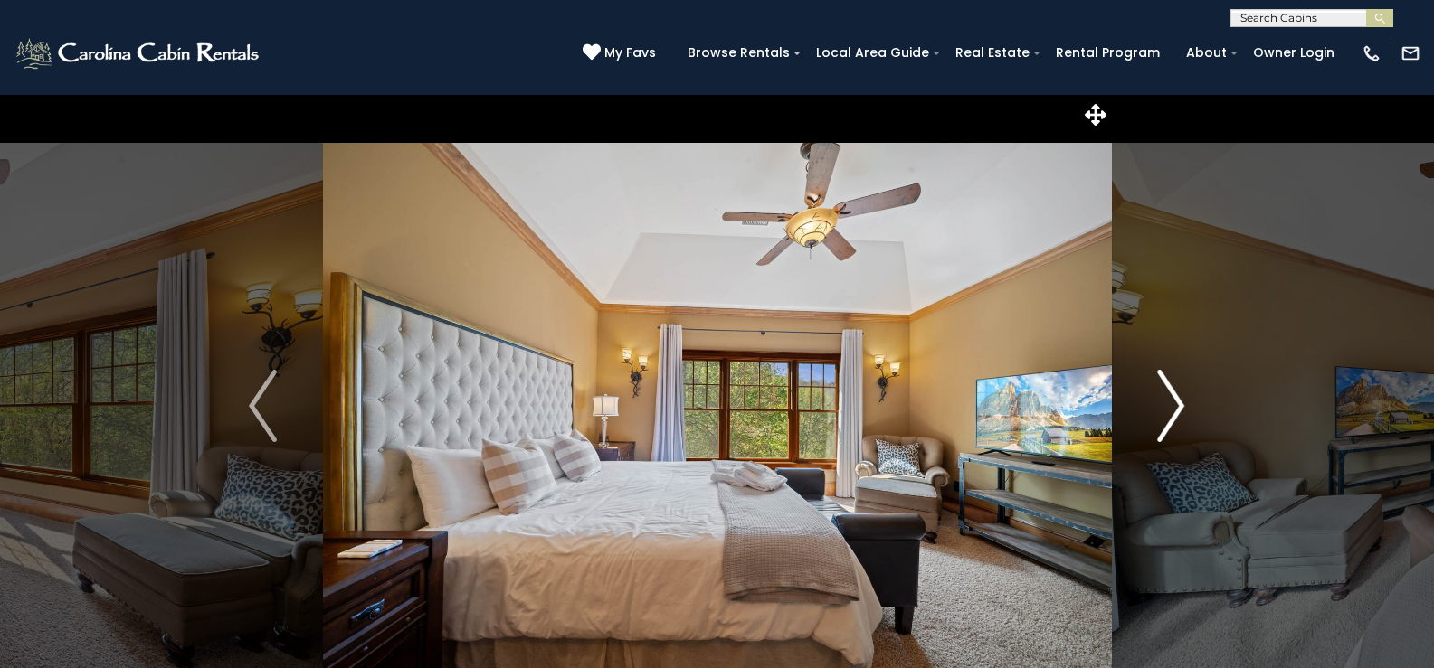
click at [1171, 399] on img "Next" at bounding box center [1170, 406] width 27 height 72
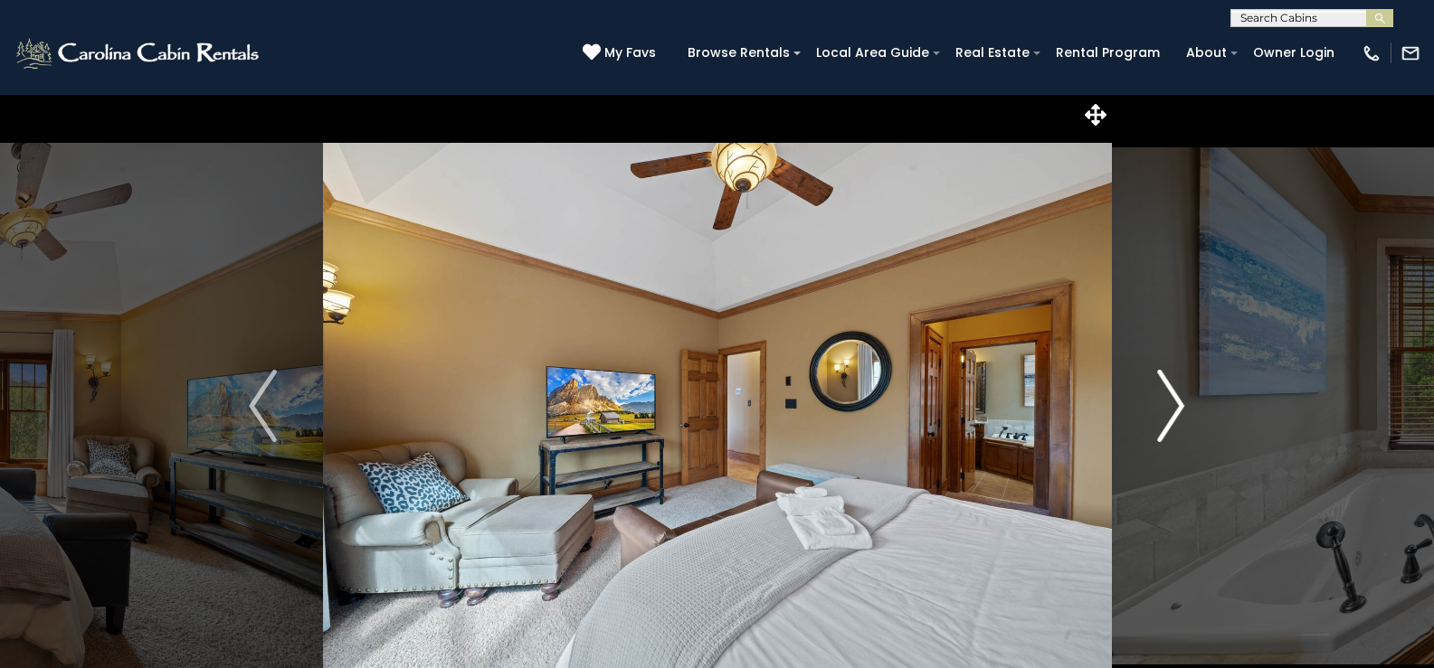
click at [1171, 399] on img "Next" at bounding box center [1170, 406] width 27 height 72
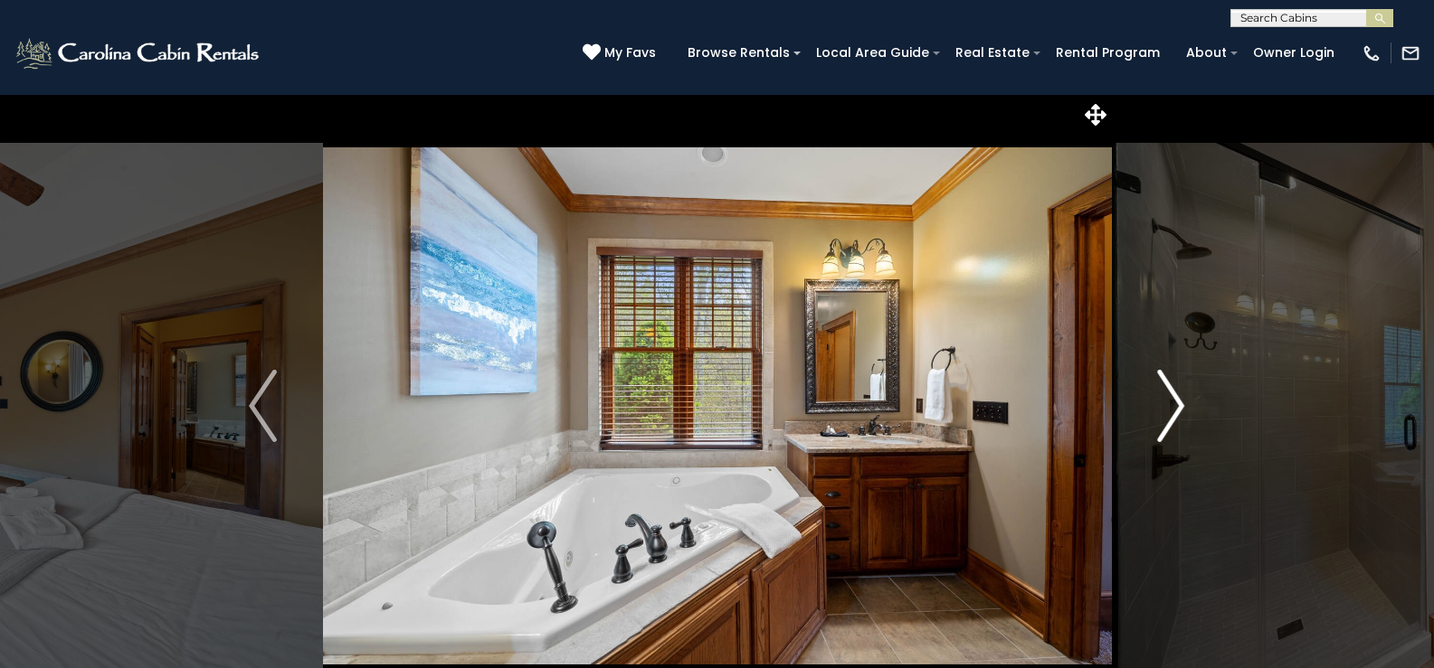
click at [1171, 399] on img "Next" at bounding box center [1170, 406] width 27 height 72
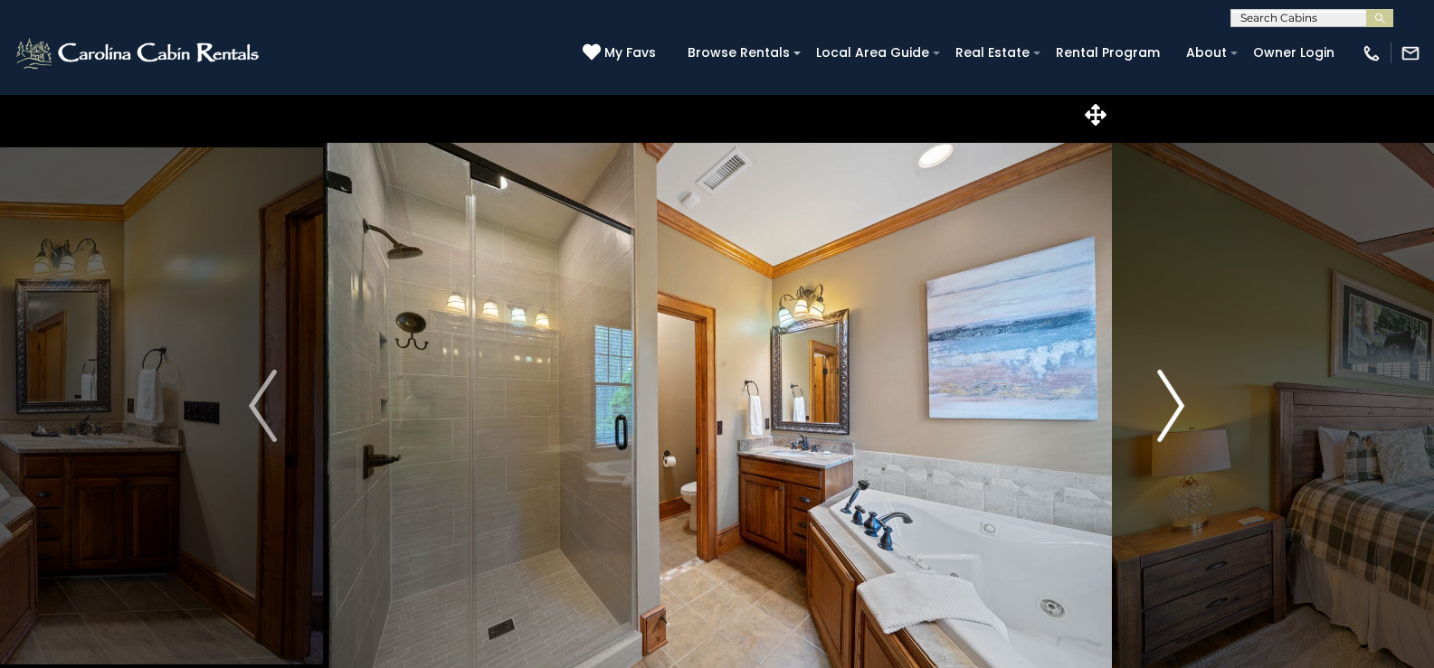
click at [1171, 399] on img "Next" at bounding box center [1170, 406] width 27 height 72
